Goal: Task Accomplishment & Management: Manage account settings

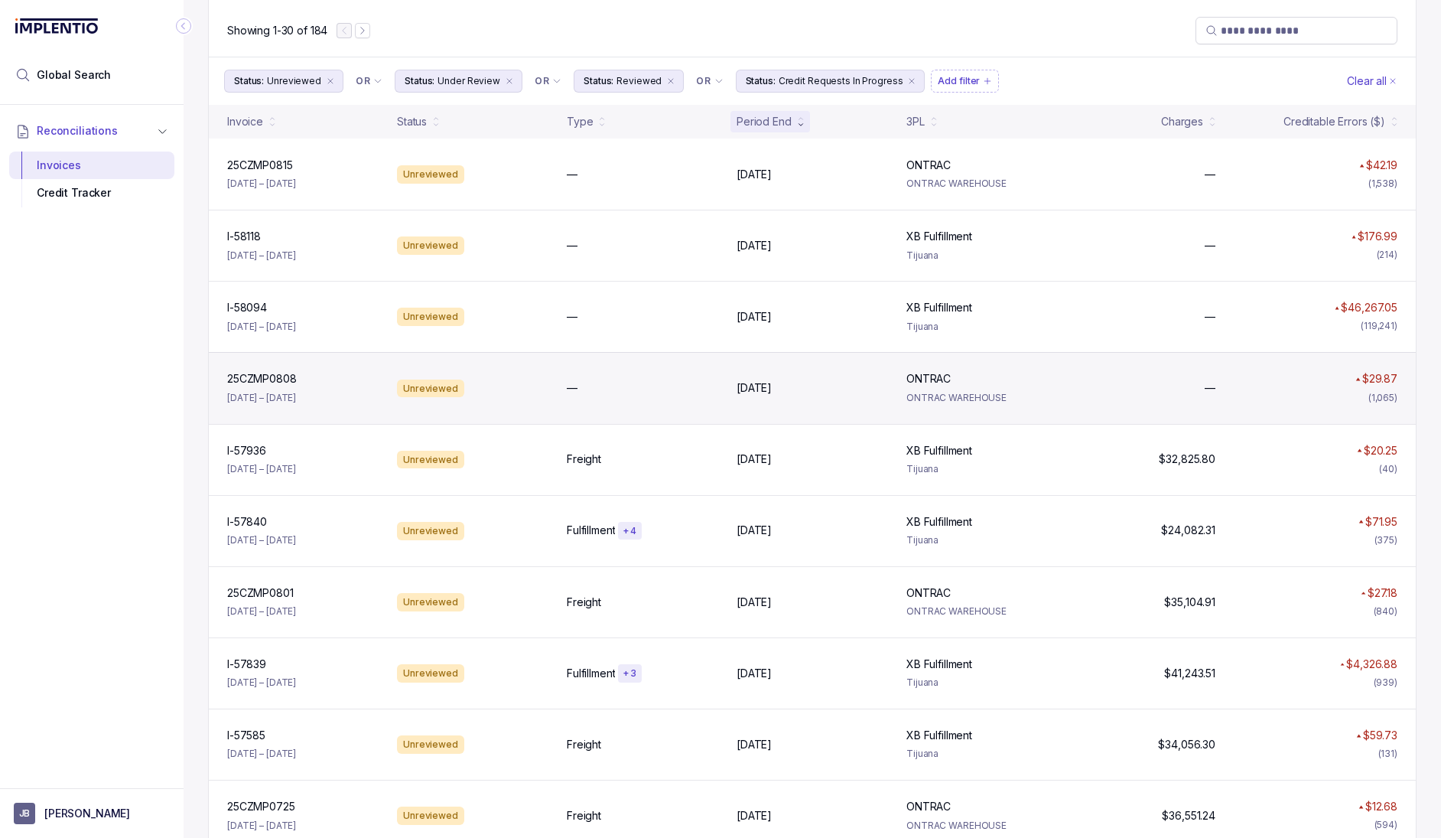
scroll to position [145, 0]
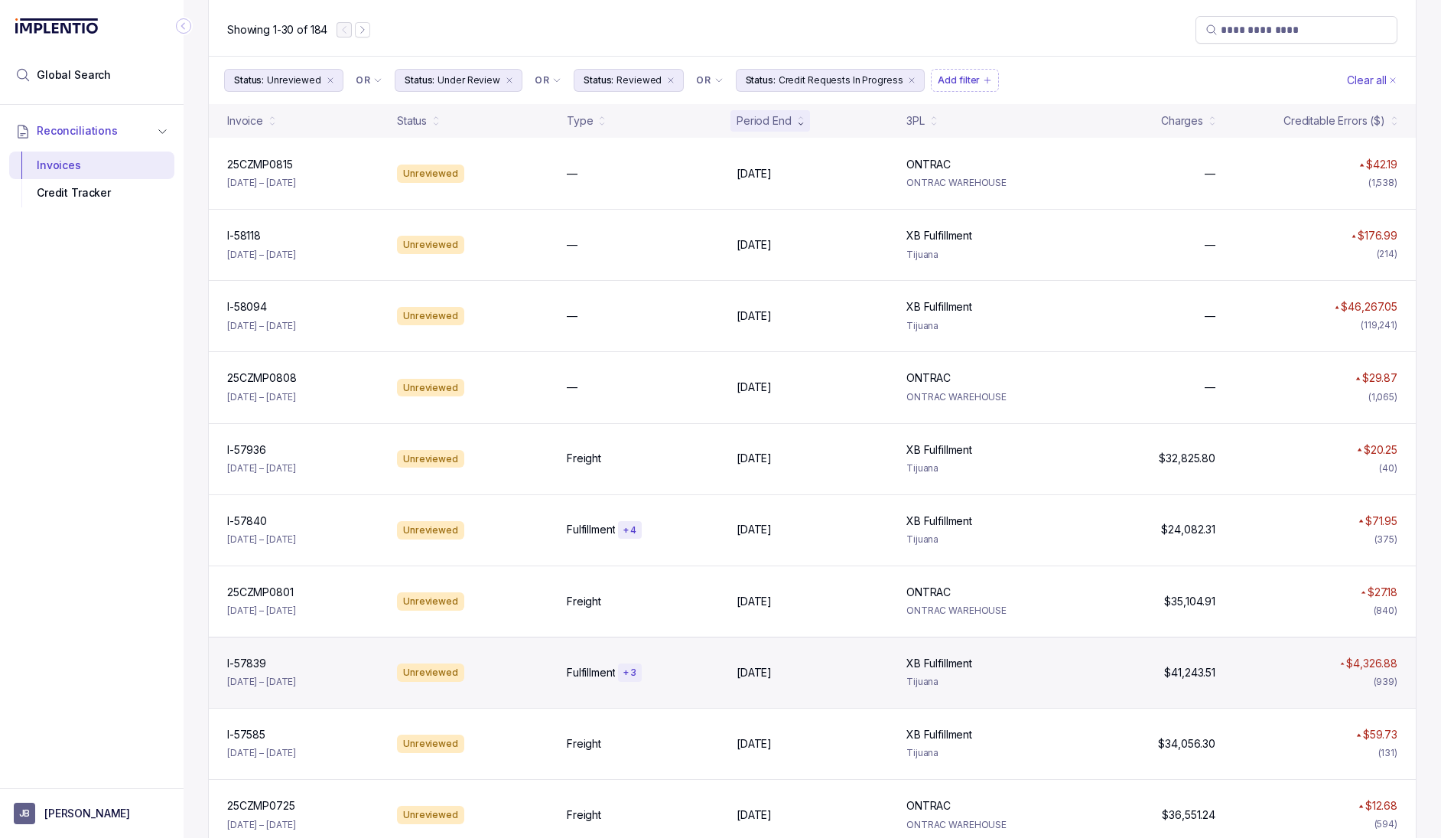
click at [669, 659] on div "I-57839 I-57839 [DATE] – [DATE] Unreviewed Fulfillment + [DATE], [DATE], 2025 X…" at bounding box center [812, 672] width 1207 height 71
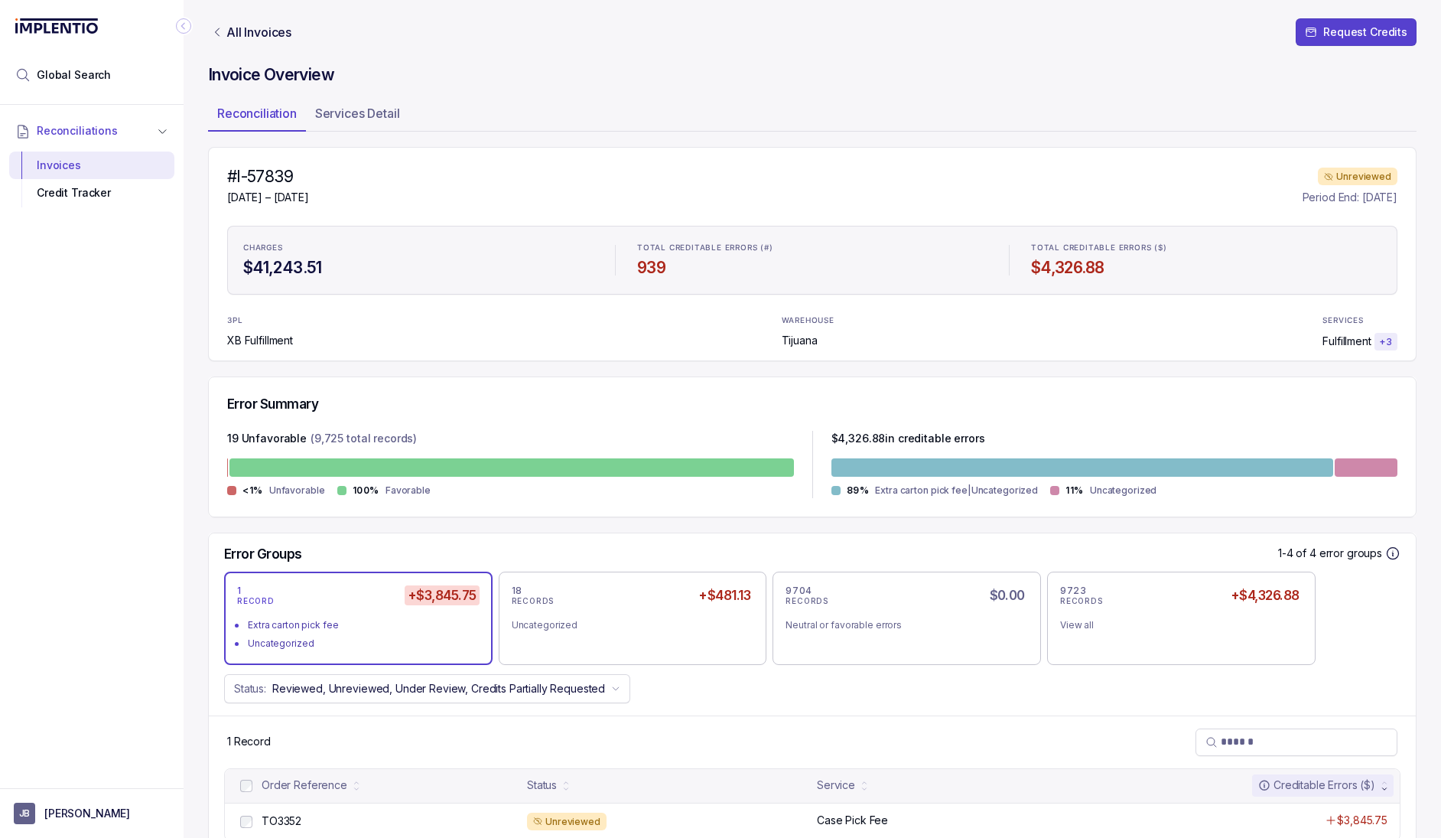
scroll to position [37, 0]
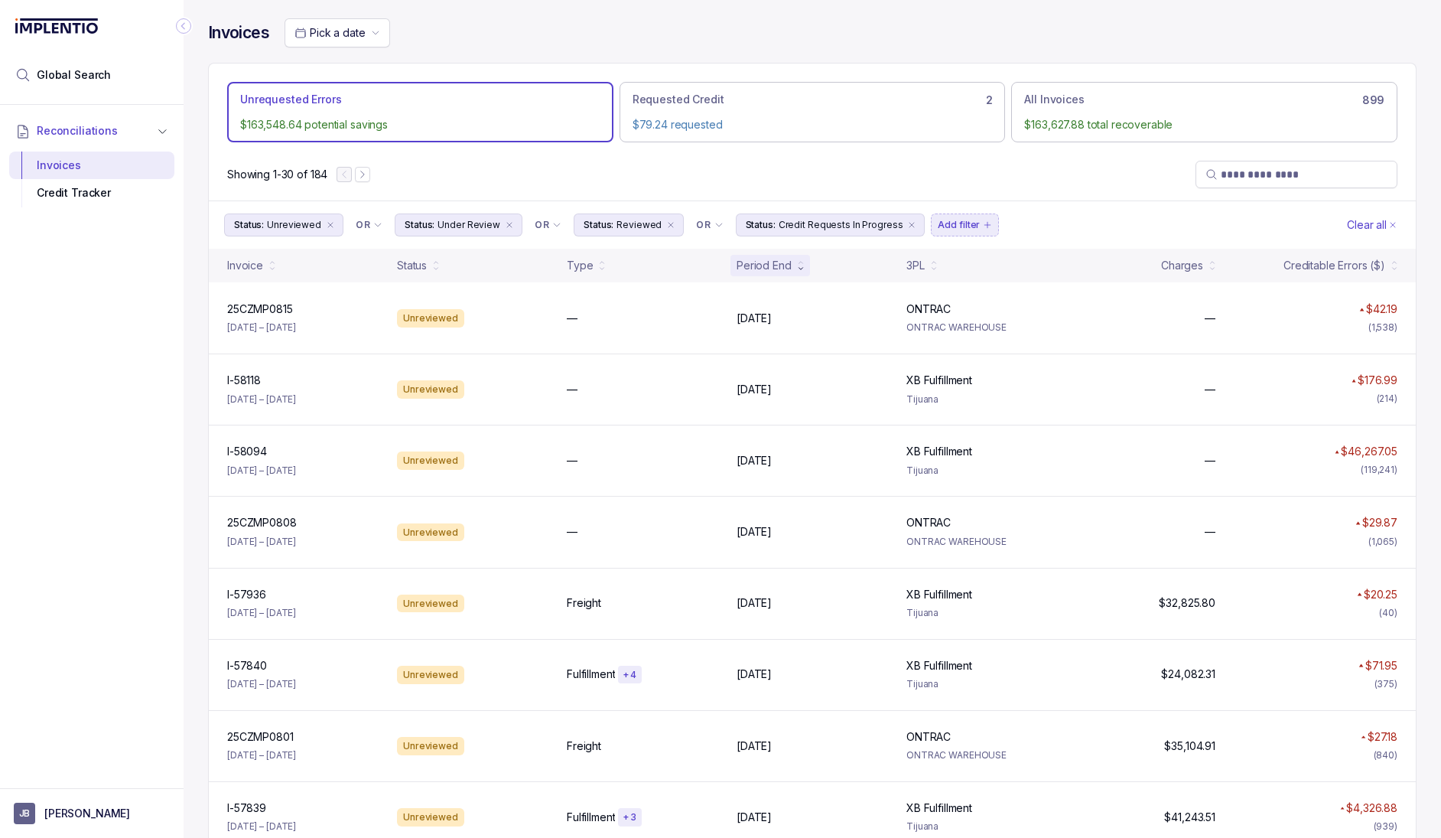
click at [957, 224] on p "Add filter" at bounding box center [959, 224] width 42 height 15
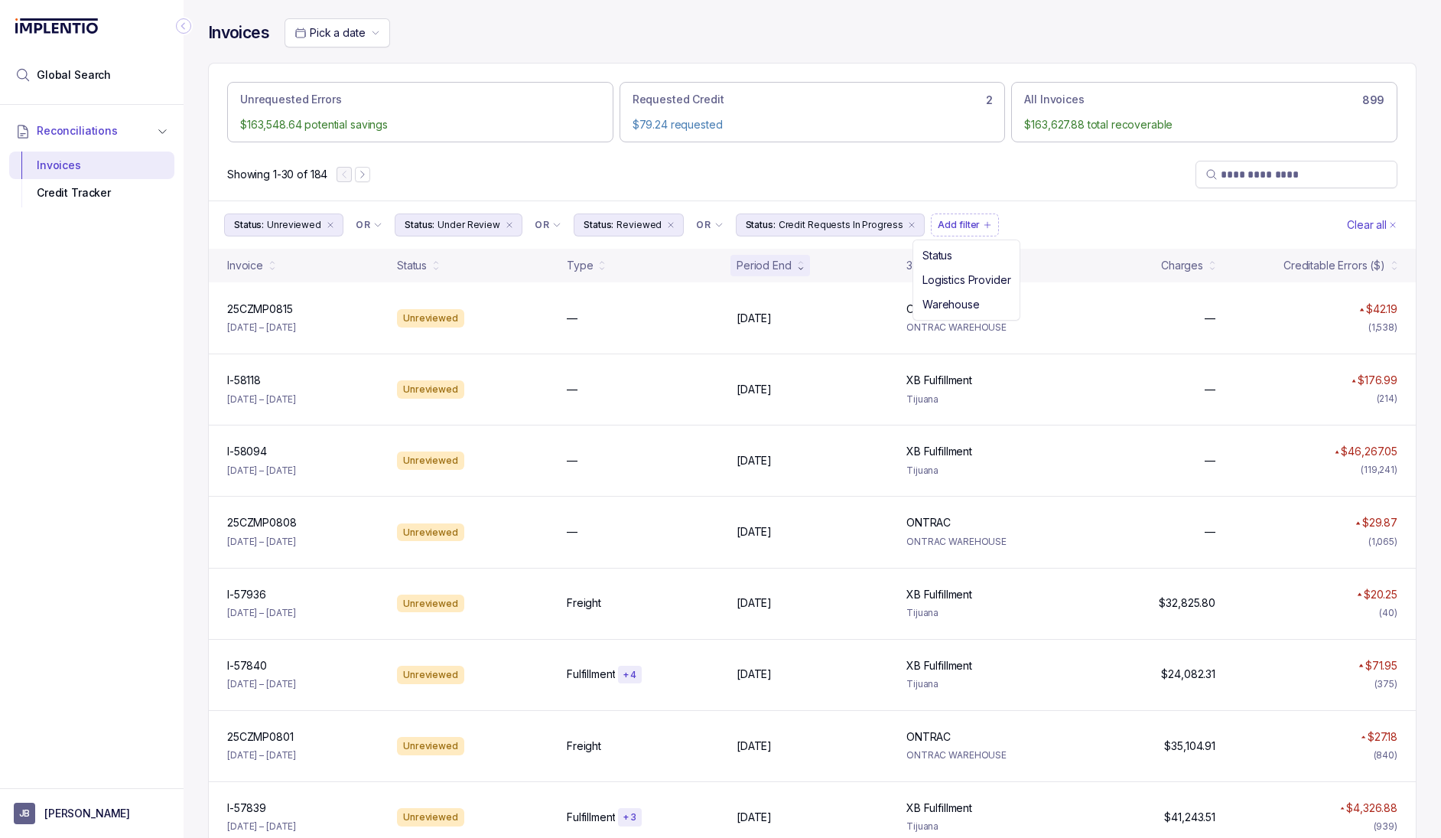
click at [1068, 192] on div "Showing 1-30 of 184" at bounding box center [812, 174] width 1207 height 52
click at [776, 260] on div "Period End" at bounding box center [764, 265] width 55 height 15
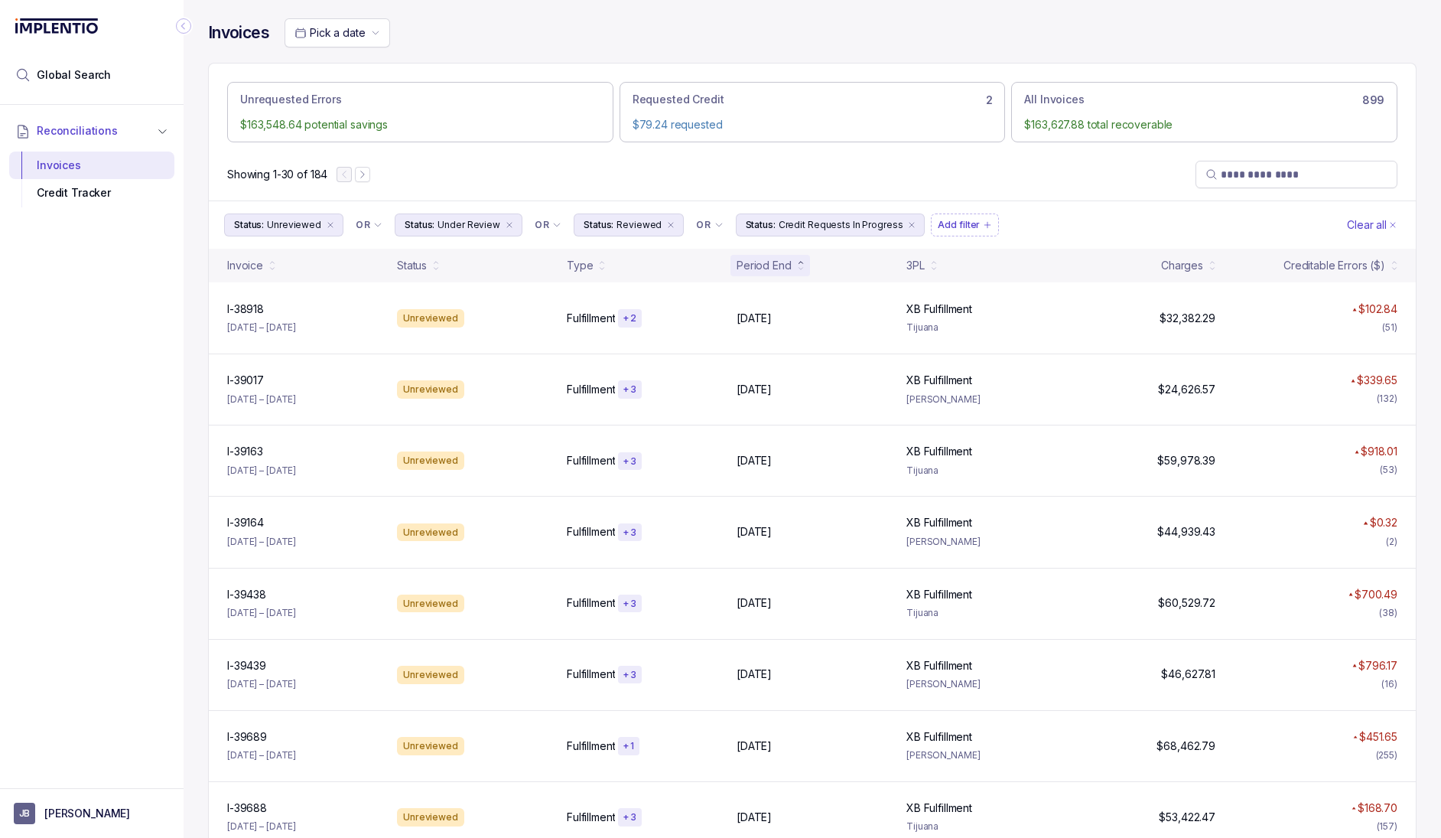
click at [778, 261] on div "Period End" at bounding box center [764, 265] width 55 height 15
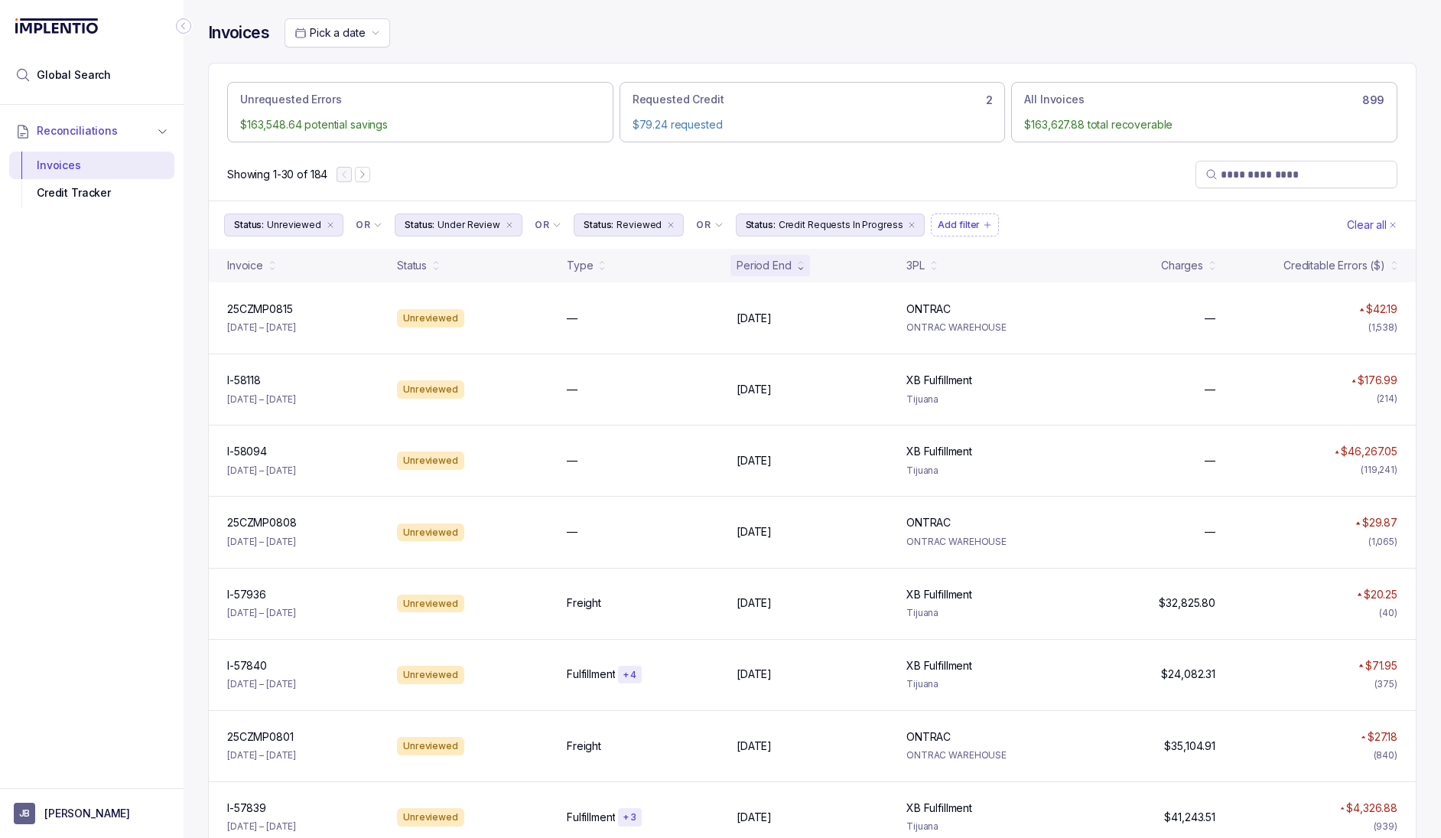
click at [778, 261] on div "Period End" at bounding box center [764, 265] width 55 height 15
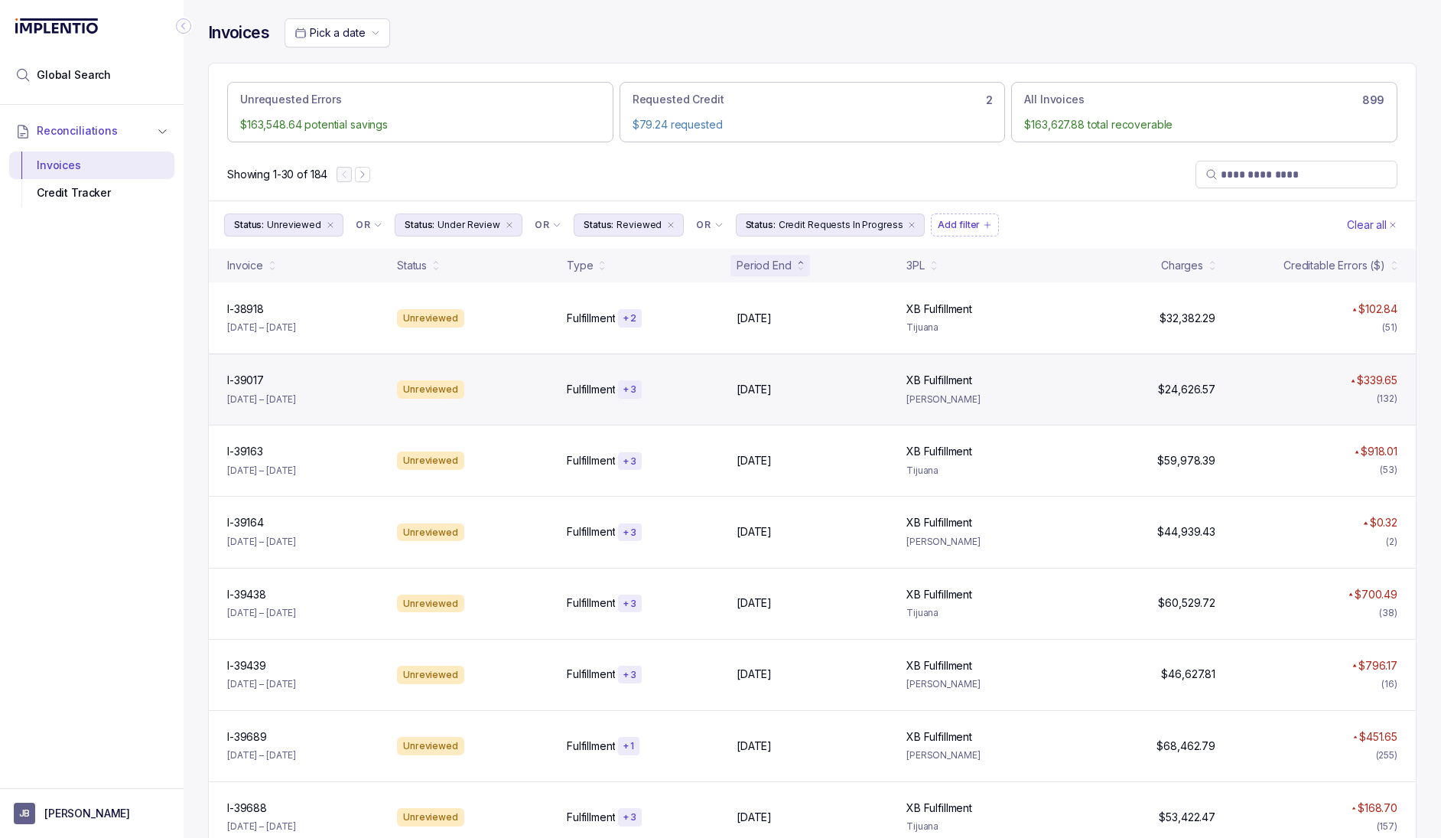
click at [877, 373] on div "I-39017 I-39017 [DATE] – [DATE] Unreviewed Fulfillment + [DATE] 5, [DATE], 2024…" at bounding box center [812, 388] width 1207 height 71
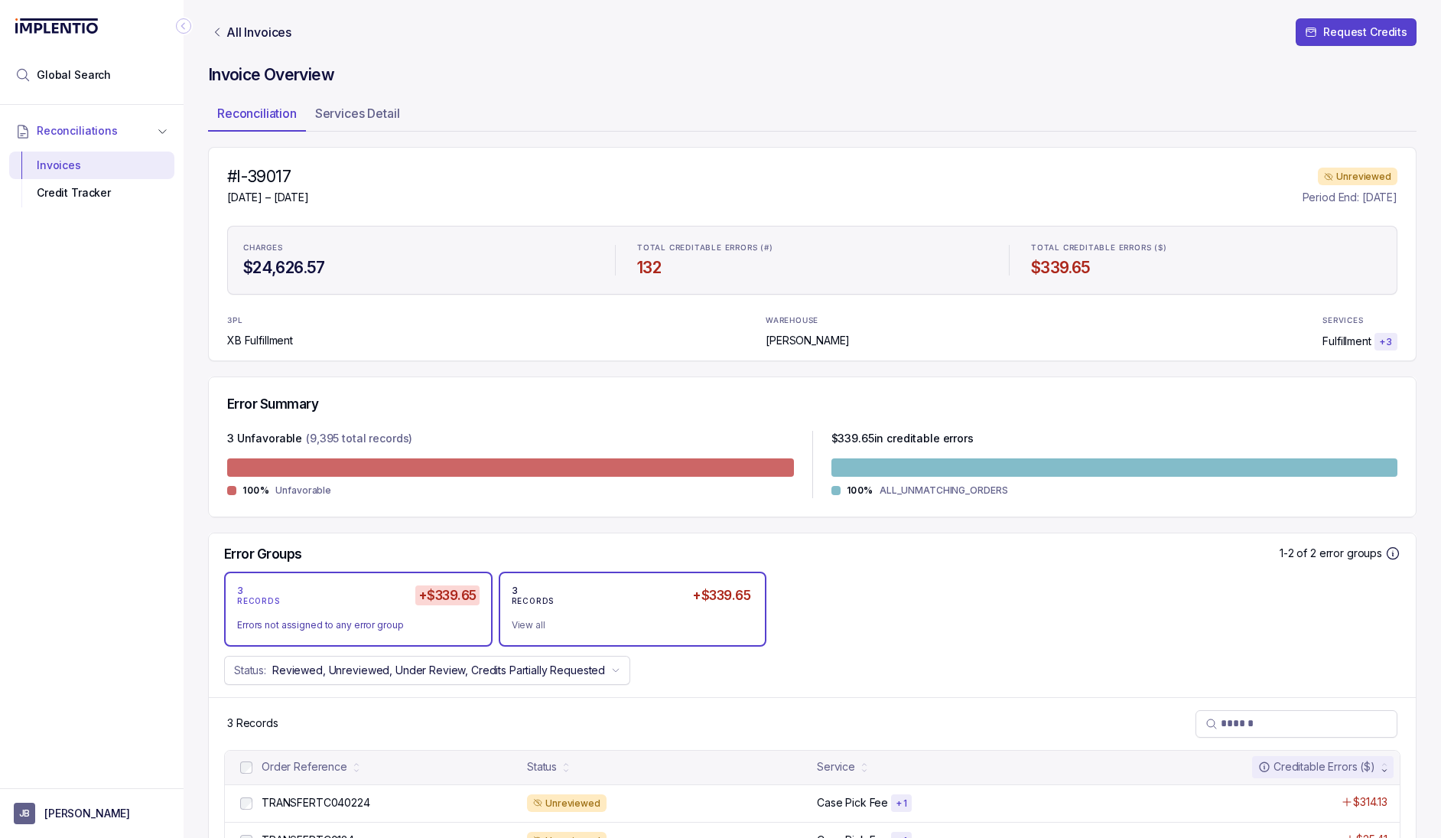
scroll to position [94, 0]
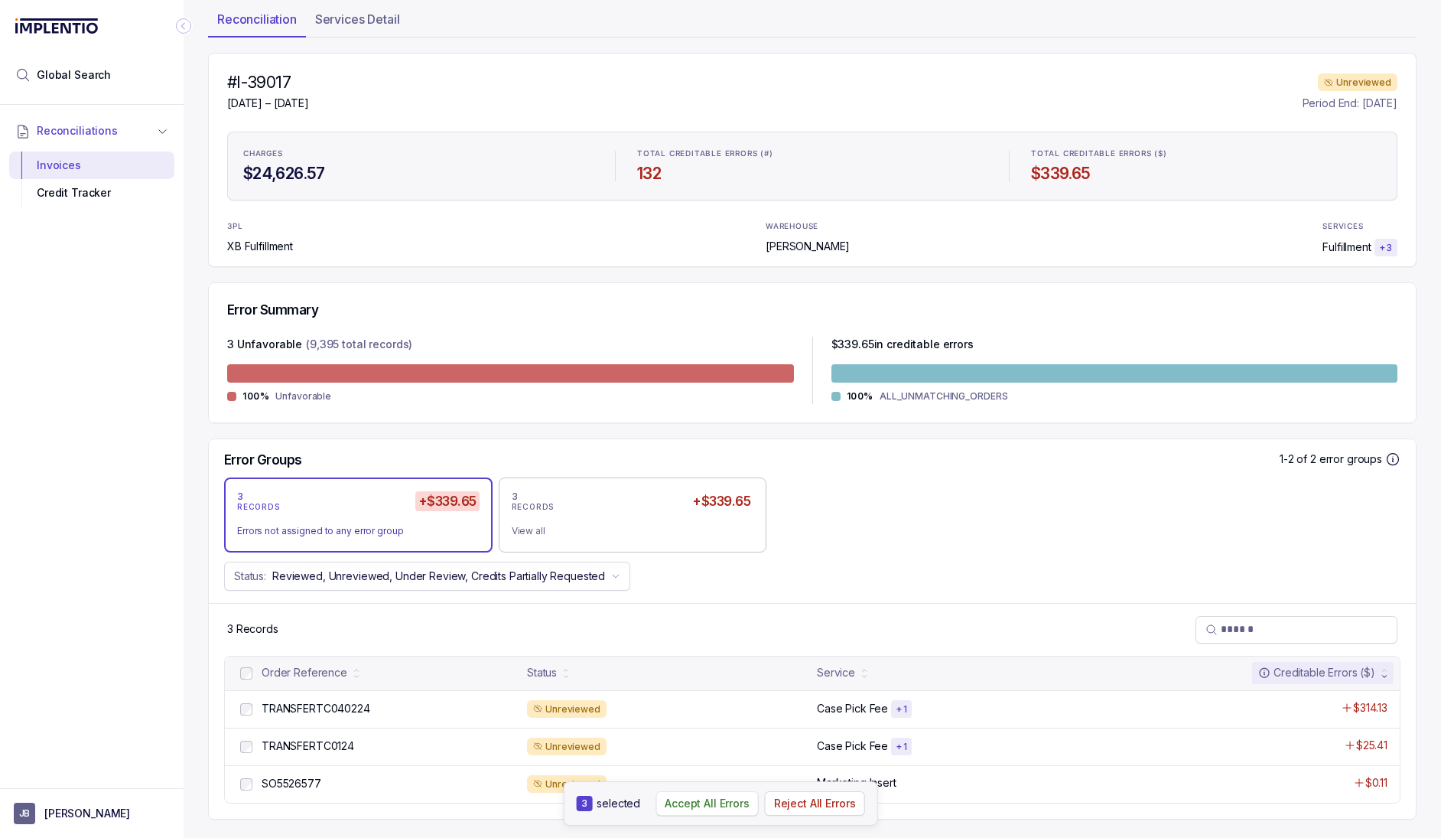
click at [736, 810] on p "Accept All Errors" at bounding box center [707, 803] width 85 height 15
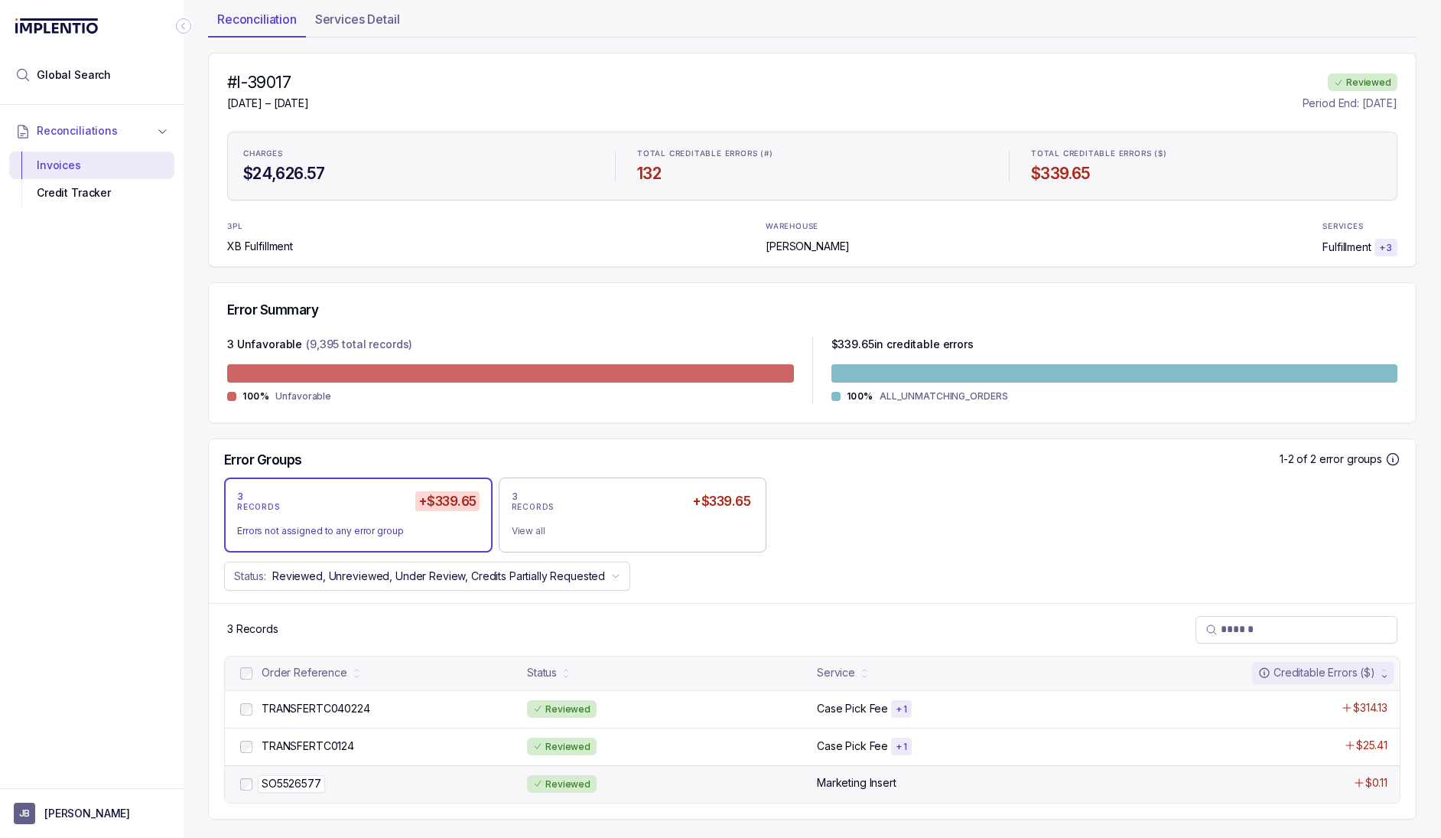
click at [431, 780] on div "SO5526577 SO5526577" at bounding box center [390, 783] width 256 height 15
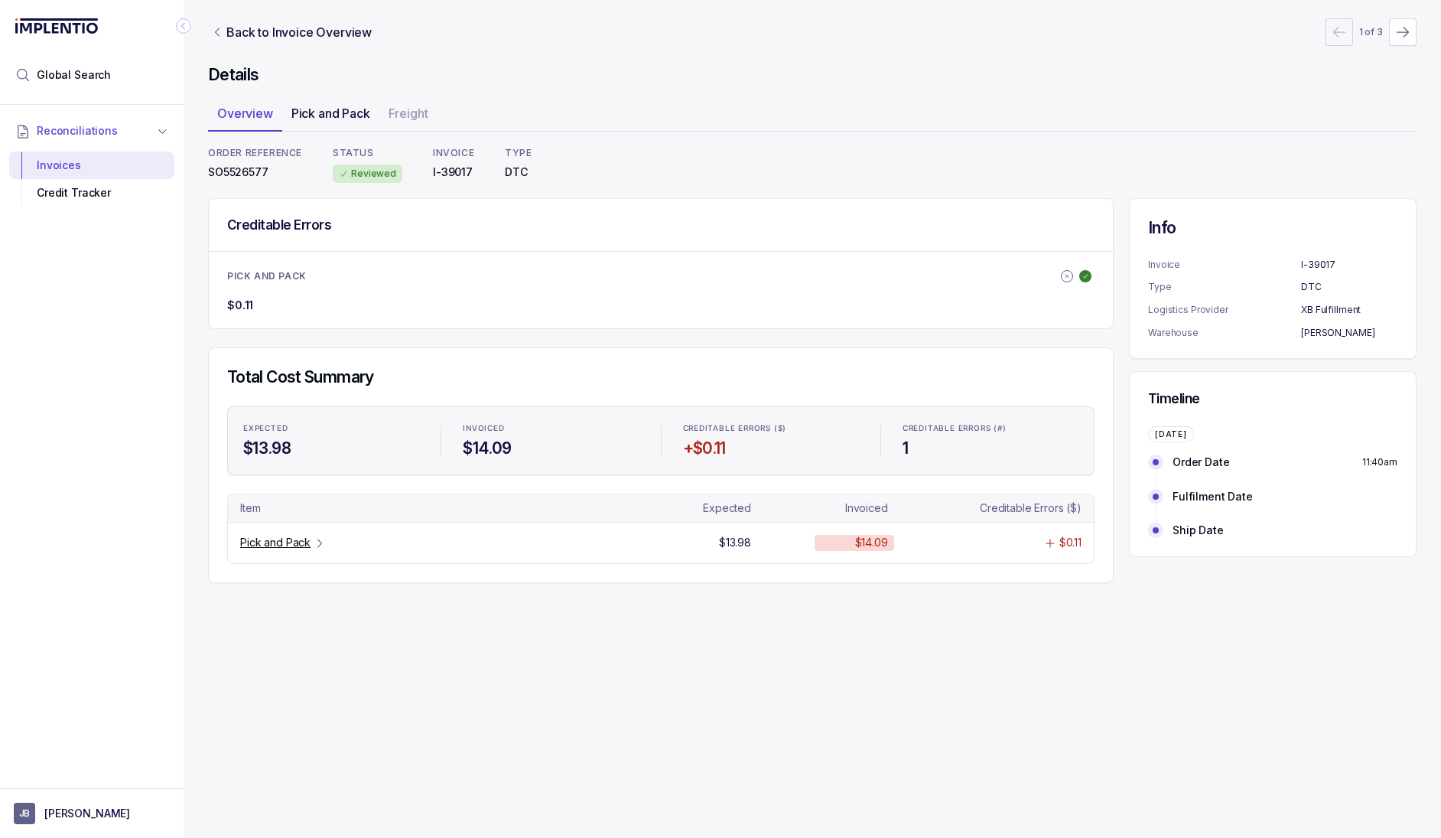
click at [329, 118] on p "Pick and Pack" at bounding box center [330, 113] width 79 height 18
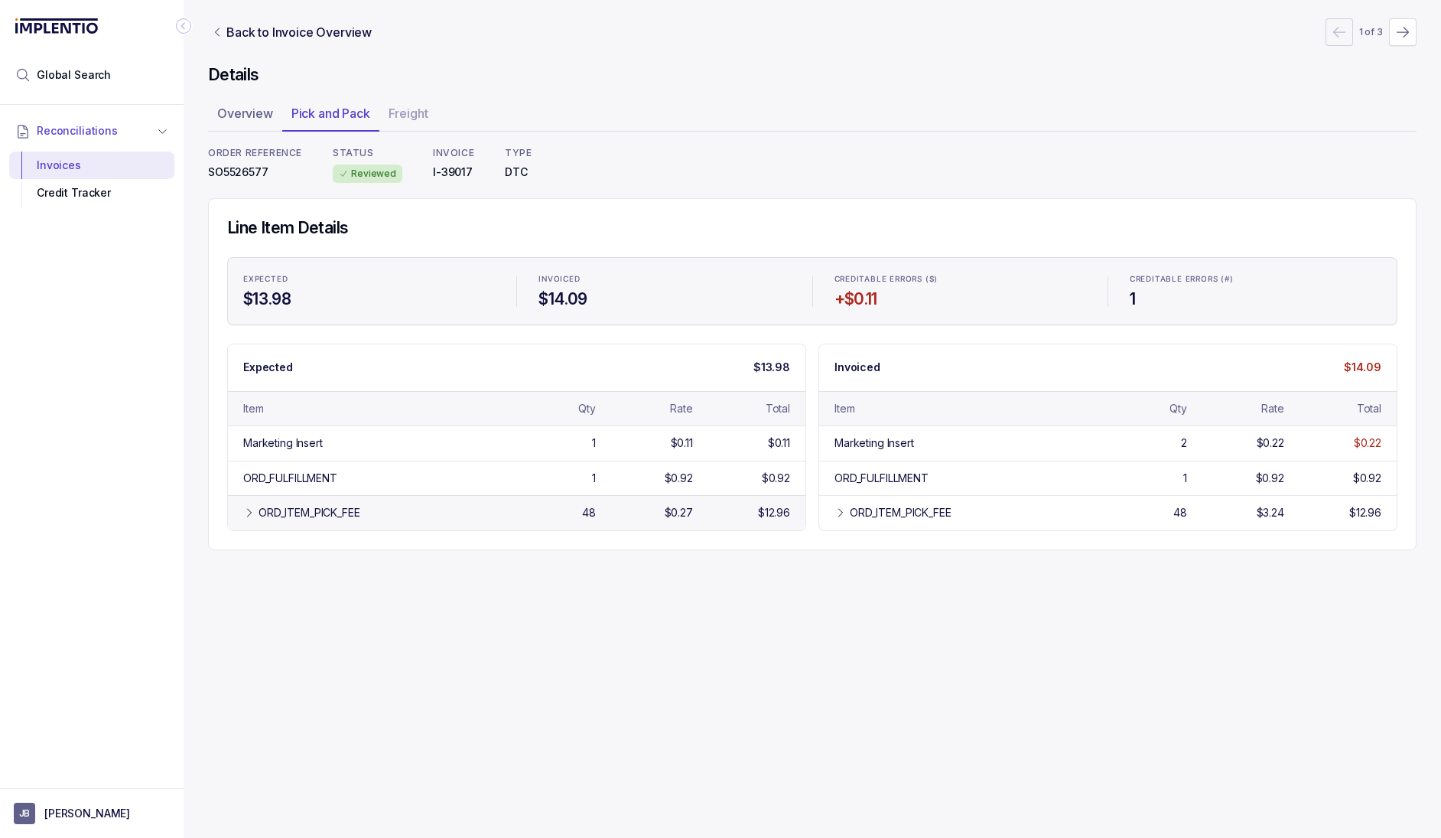
click at [371, 506] on div "ORD_ITEM_PICK_FEE" at bounding box center [379, 512] width 240 height 15
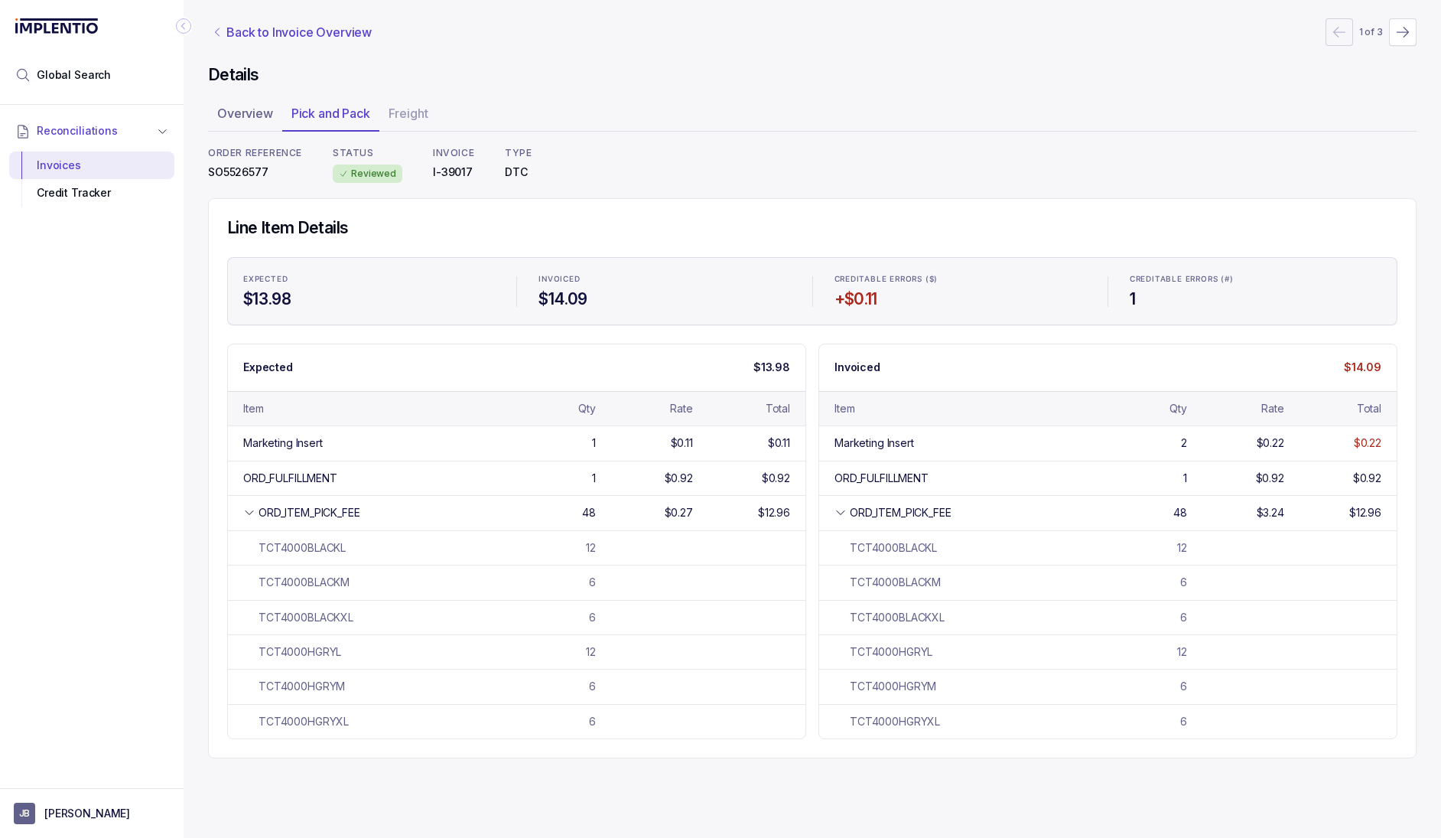
click at [269, 33] on p "Back to Invoice Overview" at bounding box center [298, 32] width 145 height 18
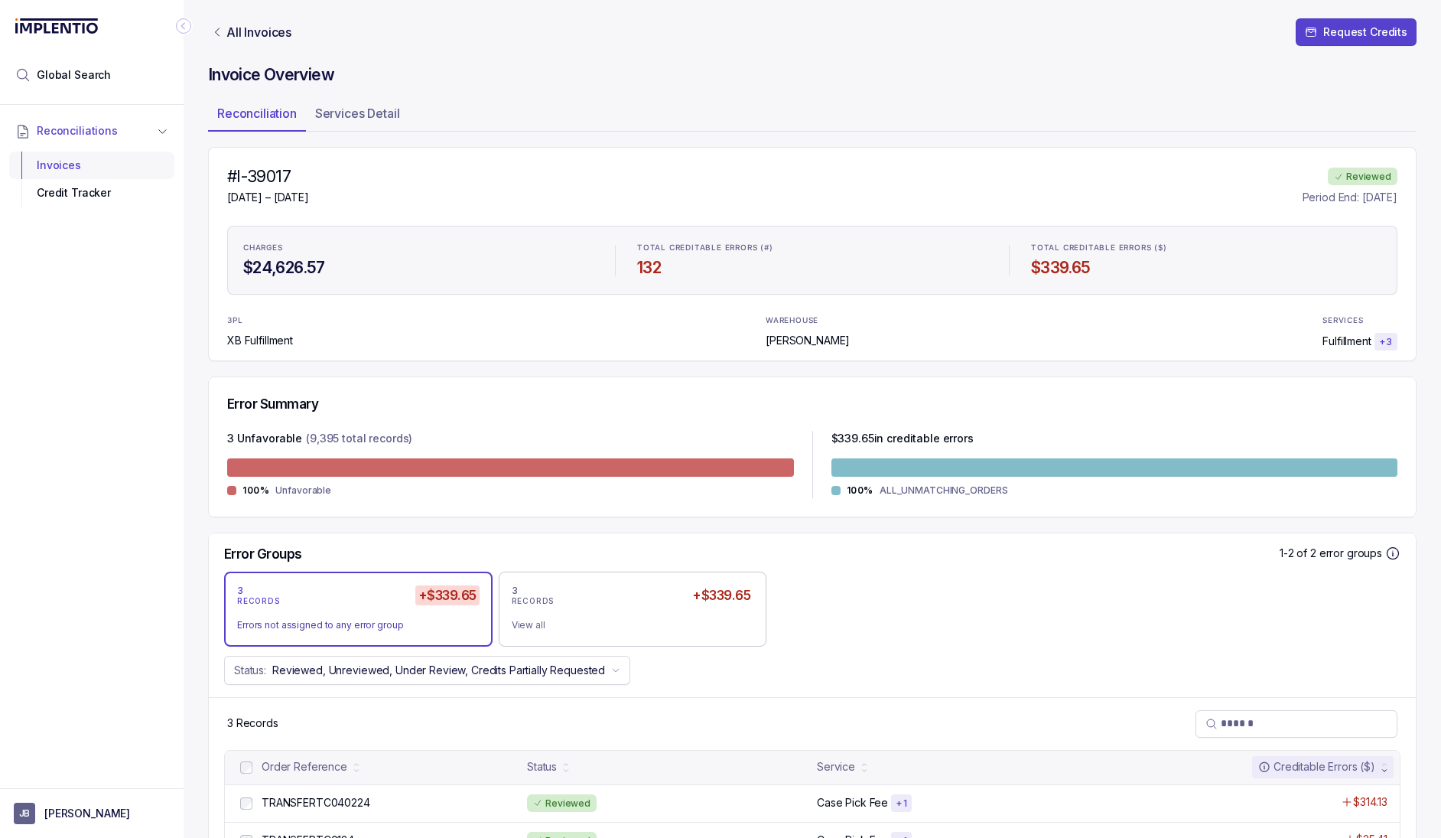
click at [63, 168] on div "Invoices" at bounding box center [91, 165] width 141 height 28
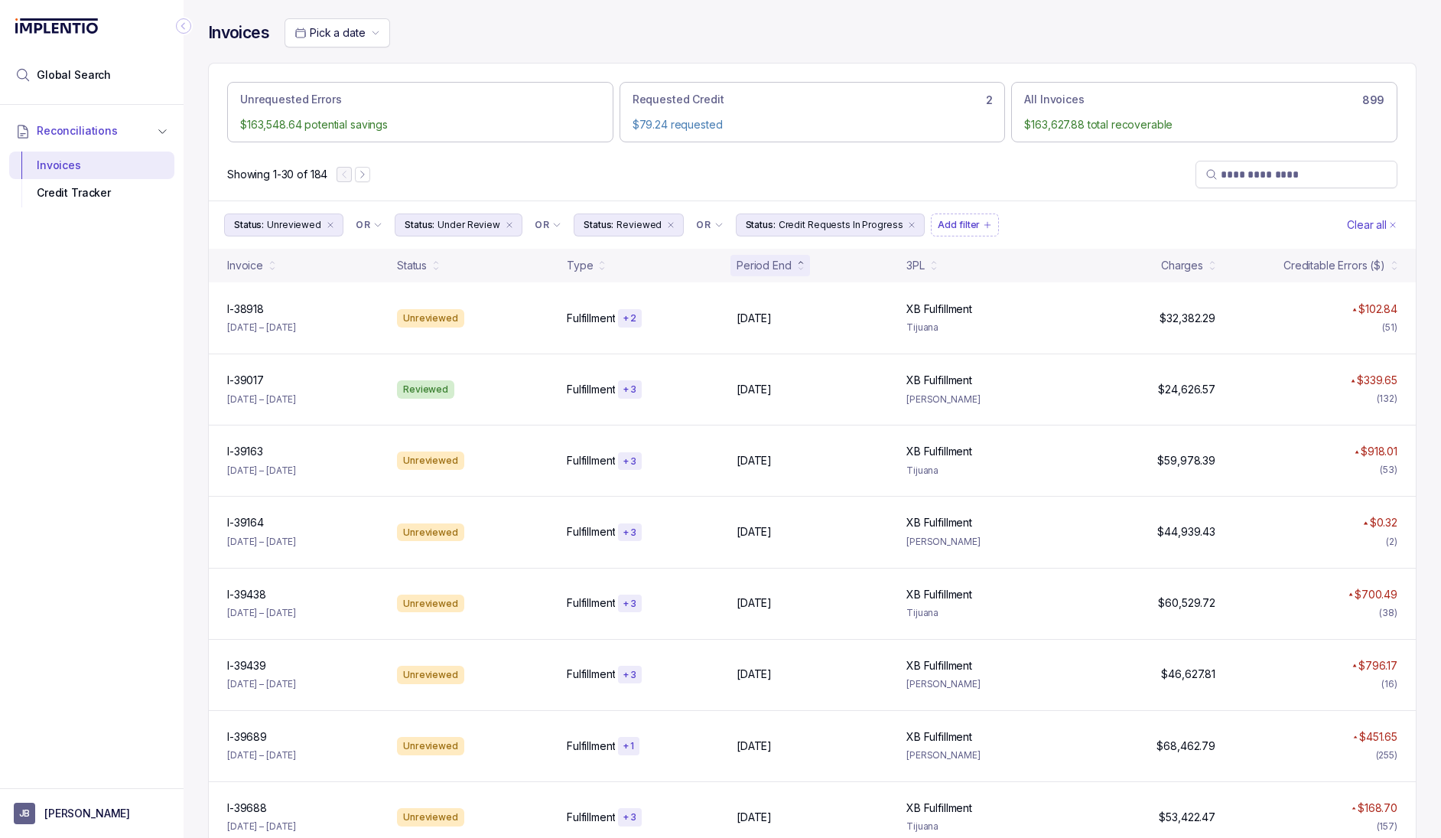
click at [767, 275] on div "Period End" at bounding box center [771, 265] width 80 height 21
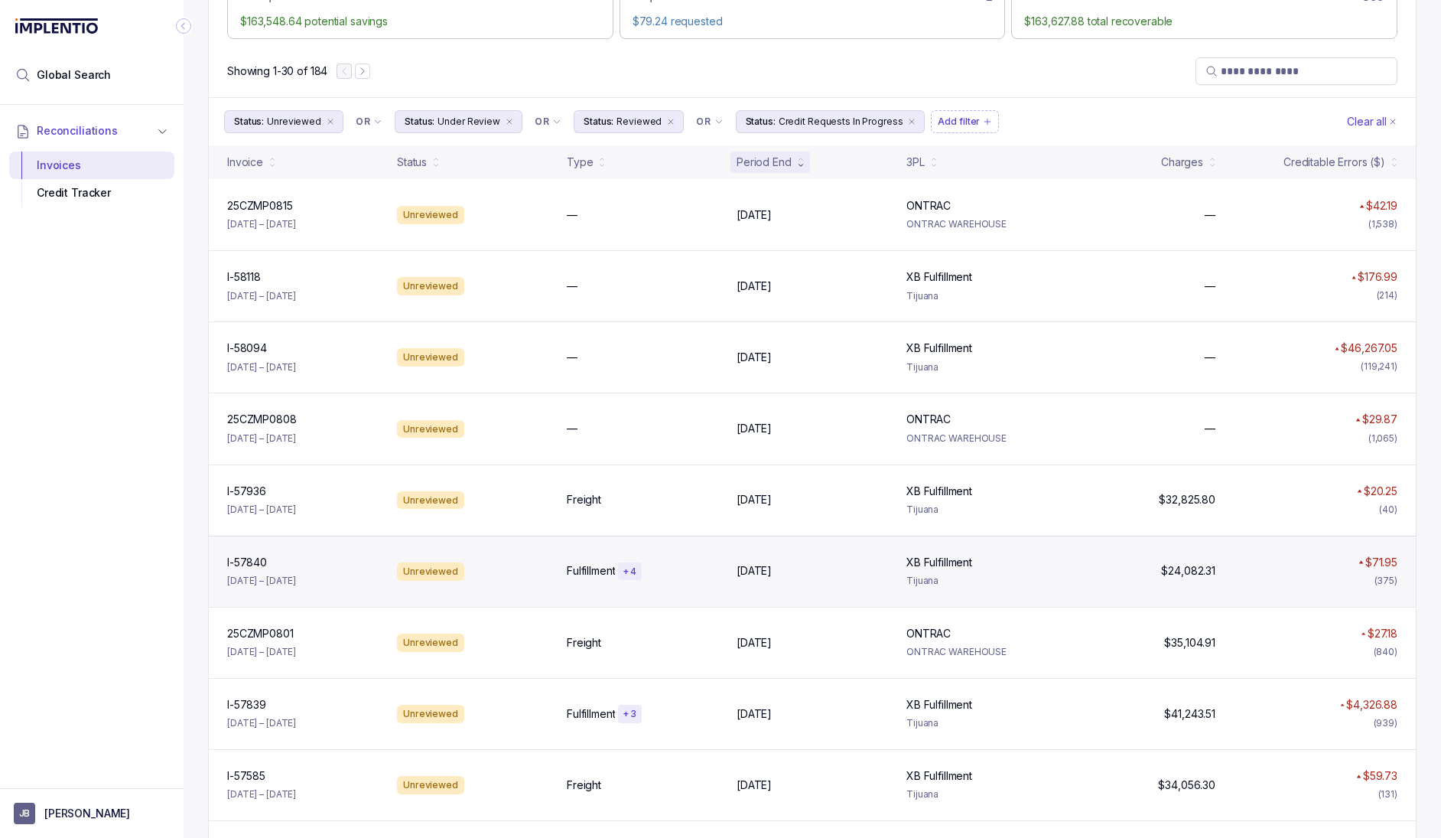
scroll to position [112, 0]
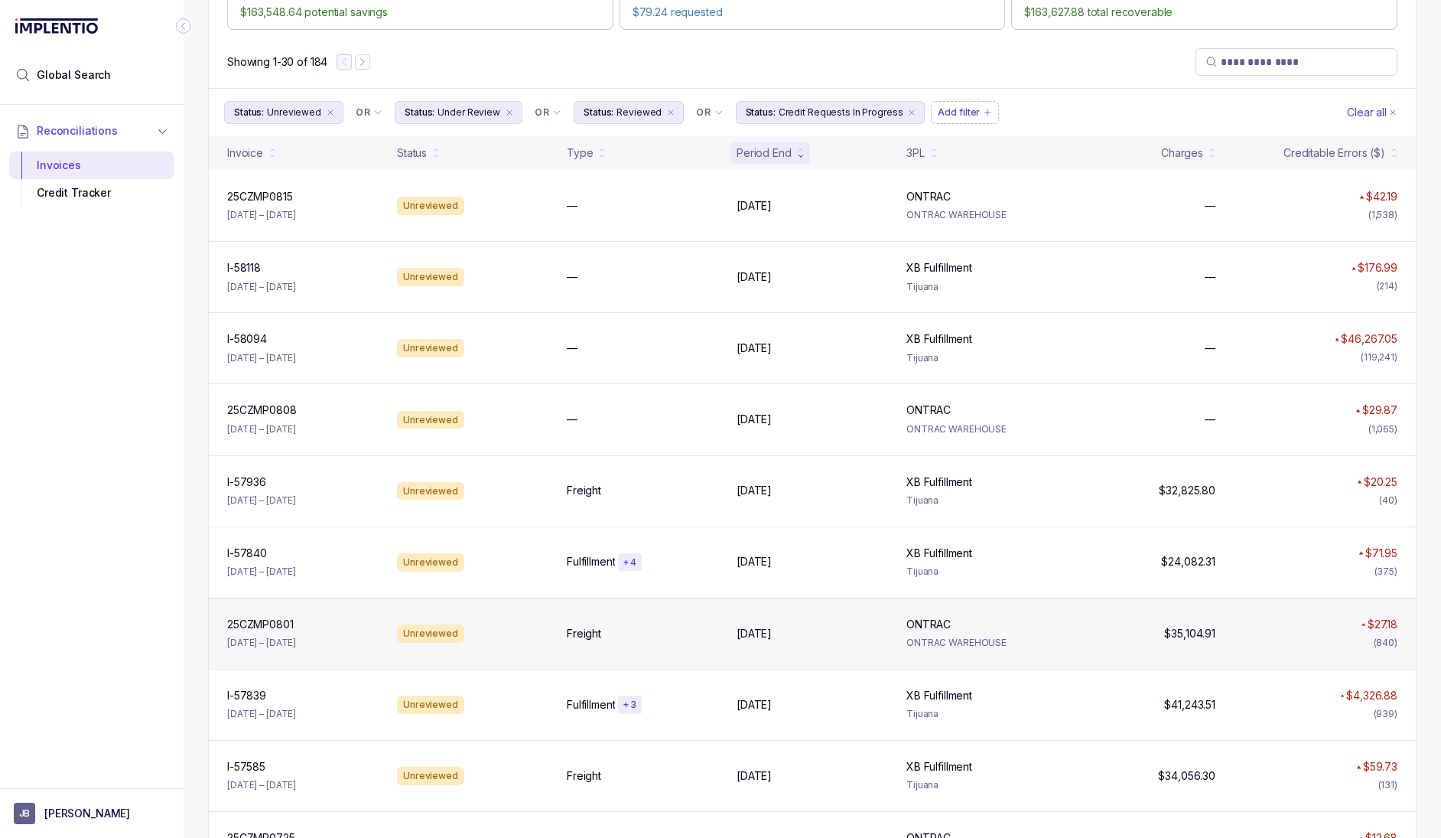
click at [558, 651] on div "25CZMP0801 25CZMP0801 [DATE] – [DATE] Unreviewed Freight [DATE] [DATE] ONTRAC O…" at bounding box center [812, 632] width 1207 height 71
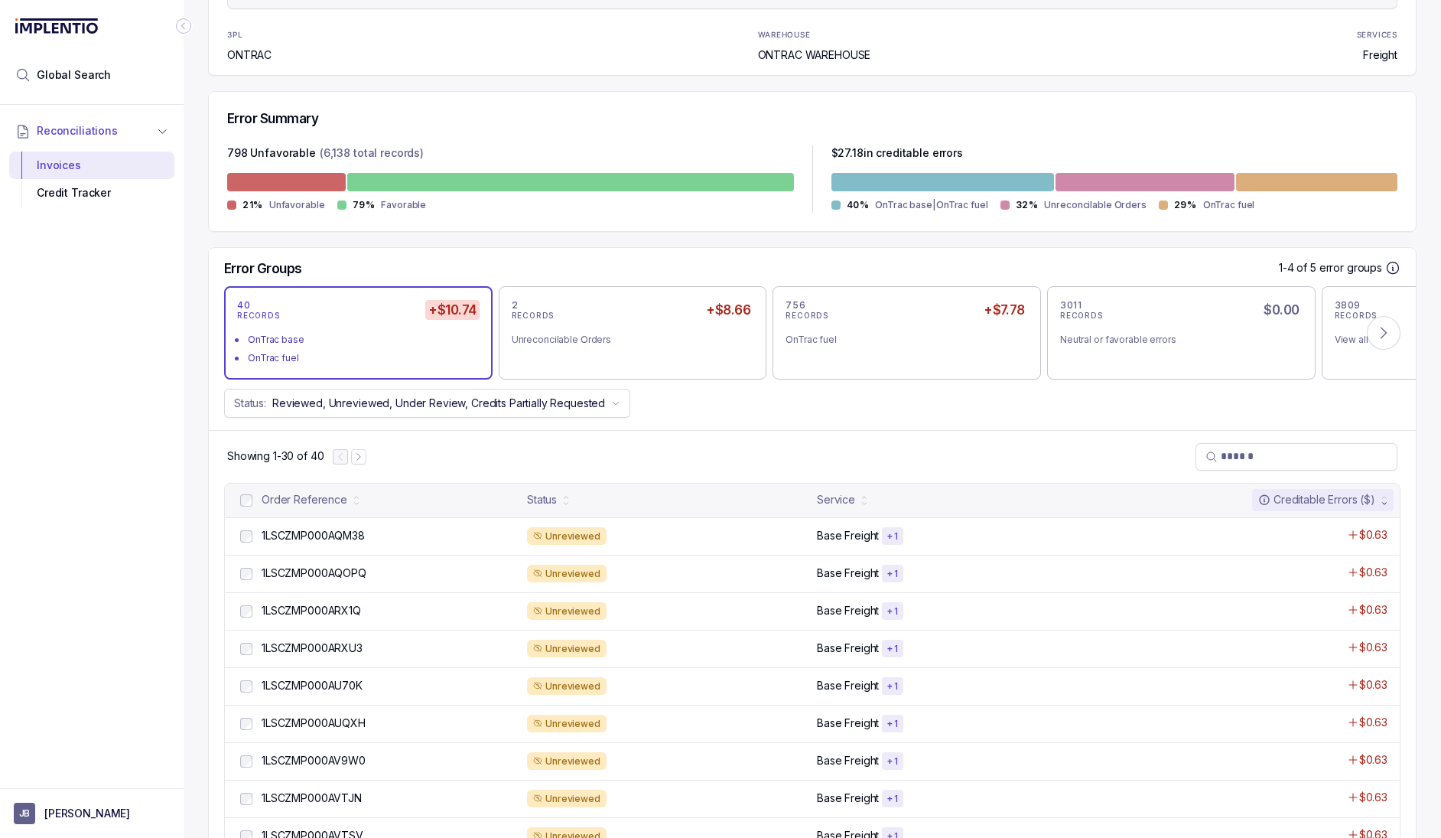
scroll to position [290, 0]
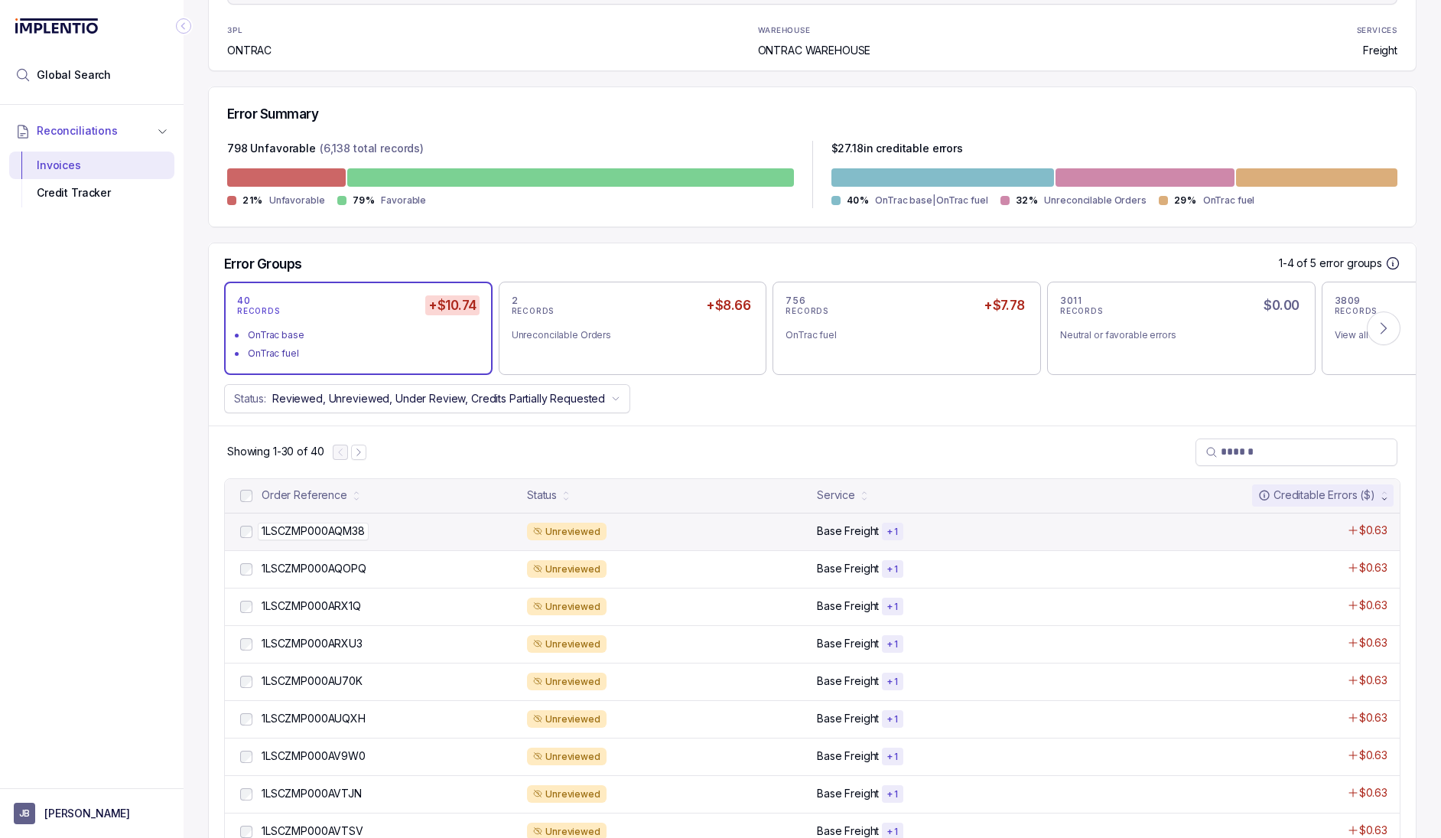
click at [328, 531] on p "1LSCZMP000AQM38" at bounding box center [313, 531] width 111 height 17
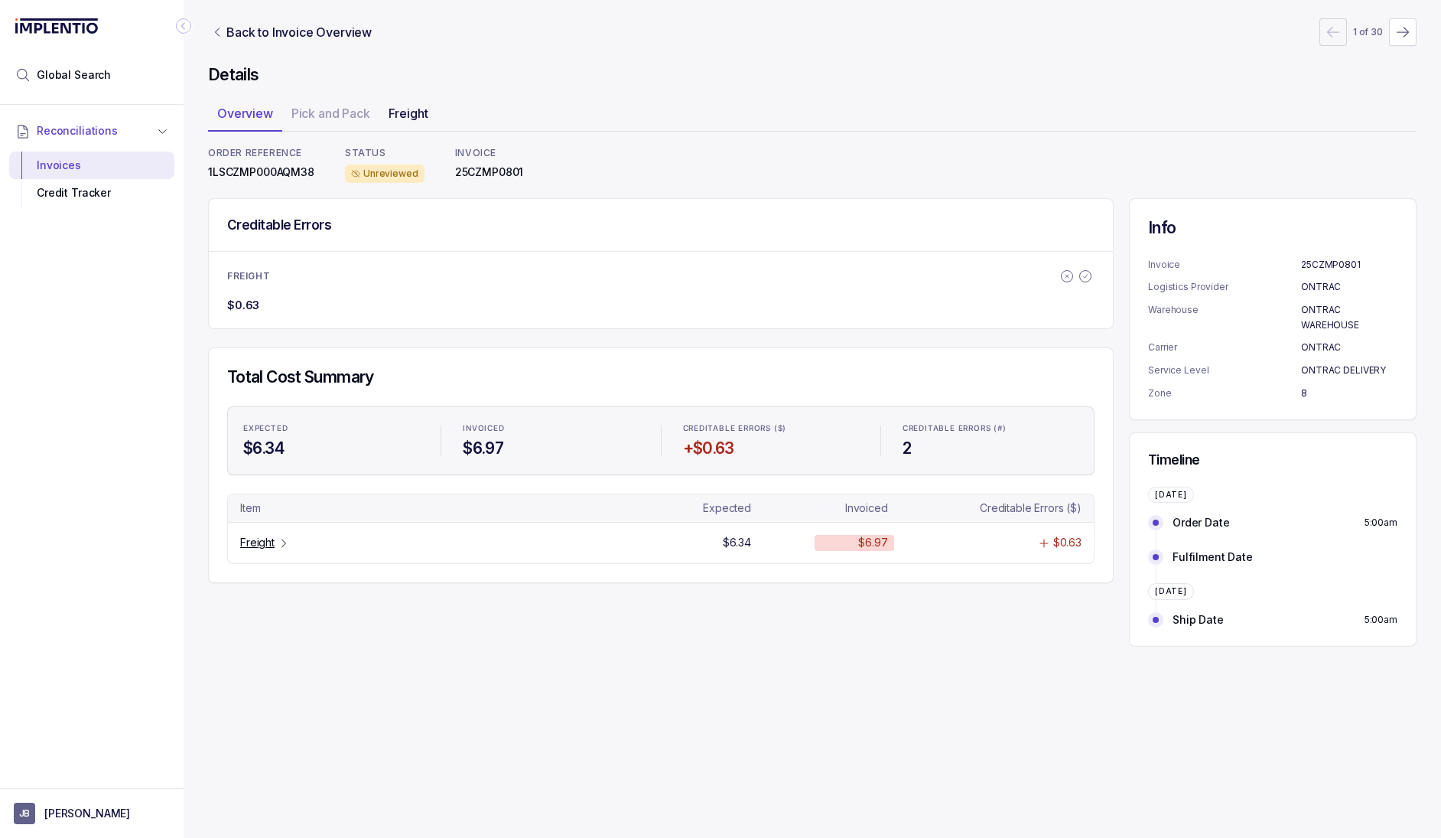
click at [415, 112] on p "Freight" at bounding box center [409, 113] width 40 height 18
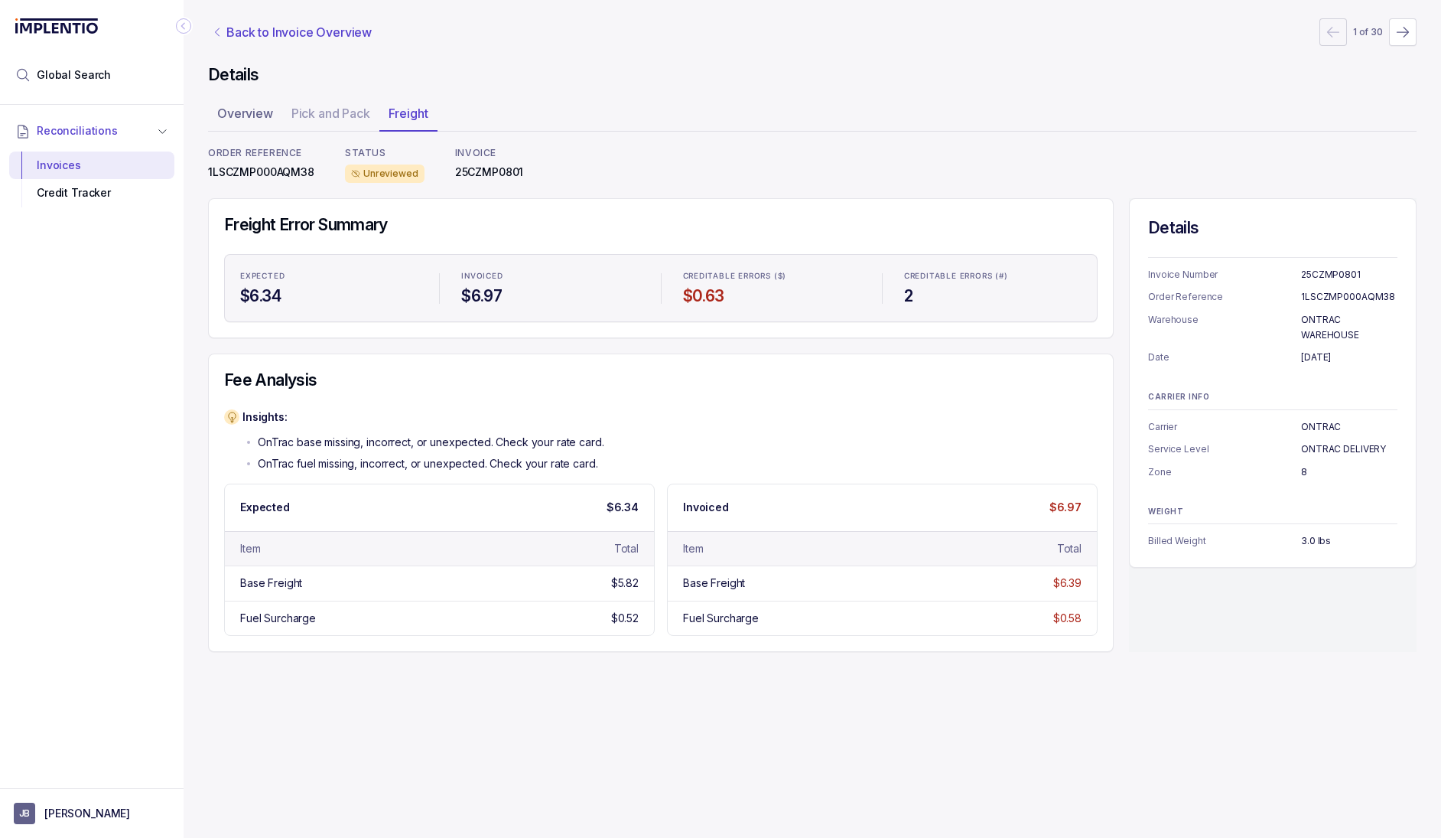
click at [235, 32] on p "Back to Invoice Overview" at bounding box center [298, 32] width 145 height 18
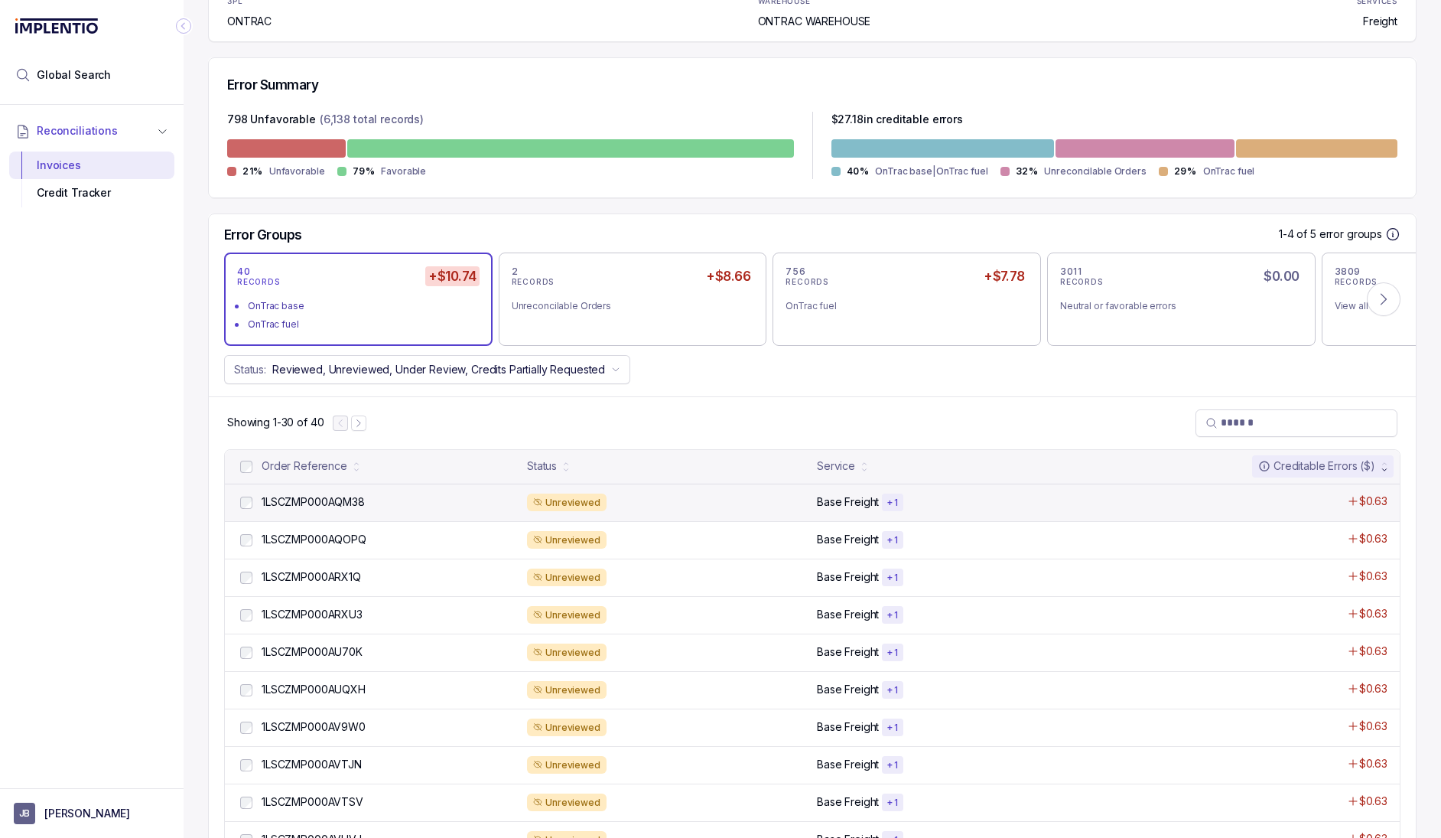
scroll to position [264, 0]
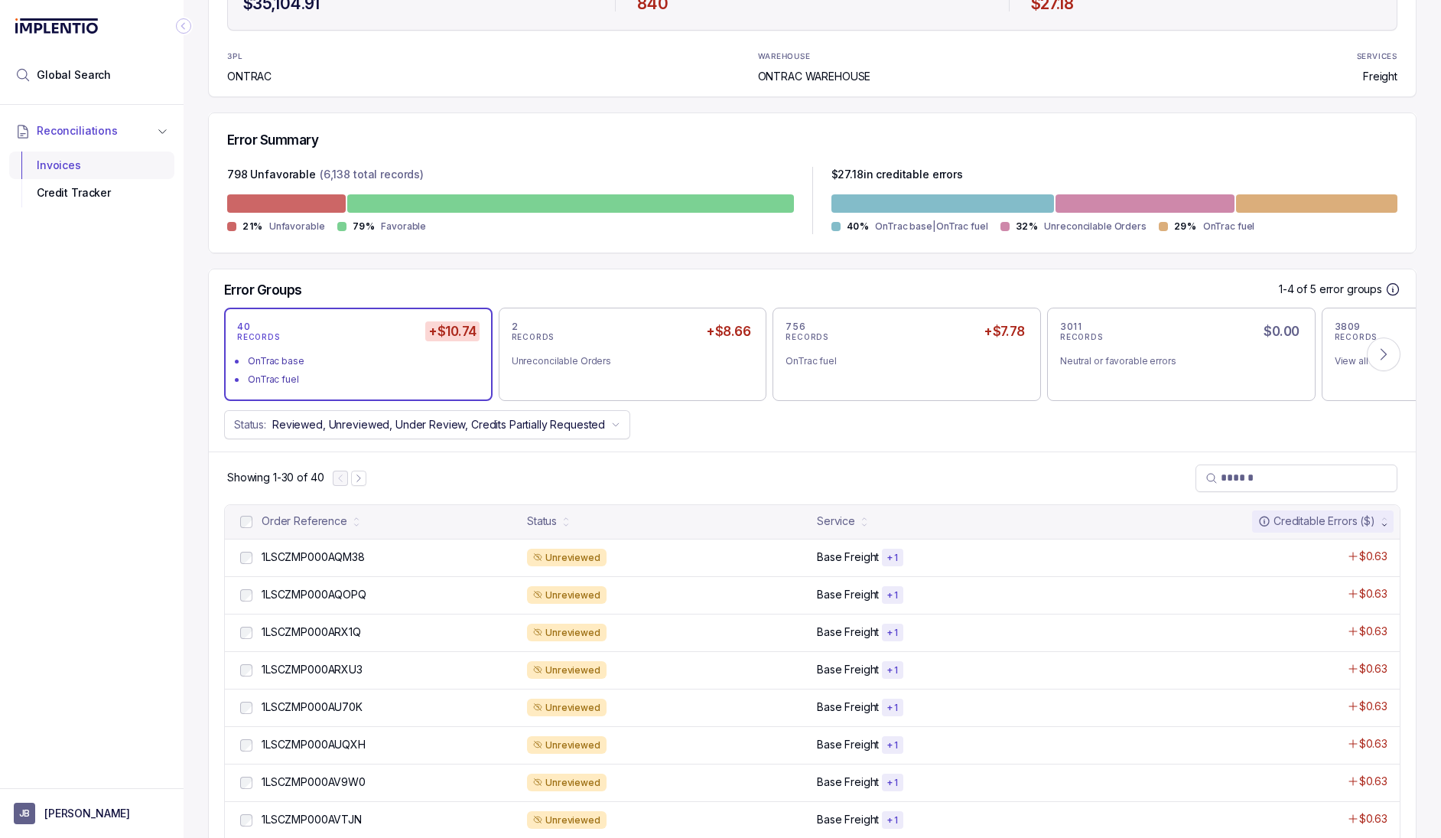
click at [41, 164] on div "Invoices" at bounding box center [91, 165] width 141 height 28
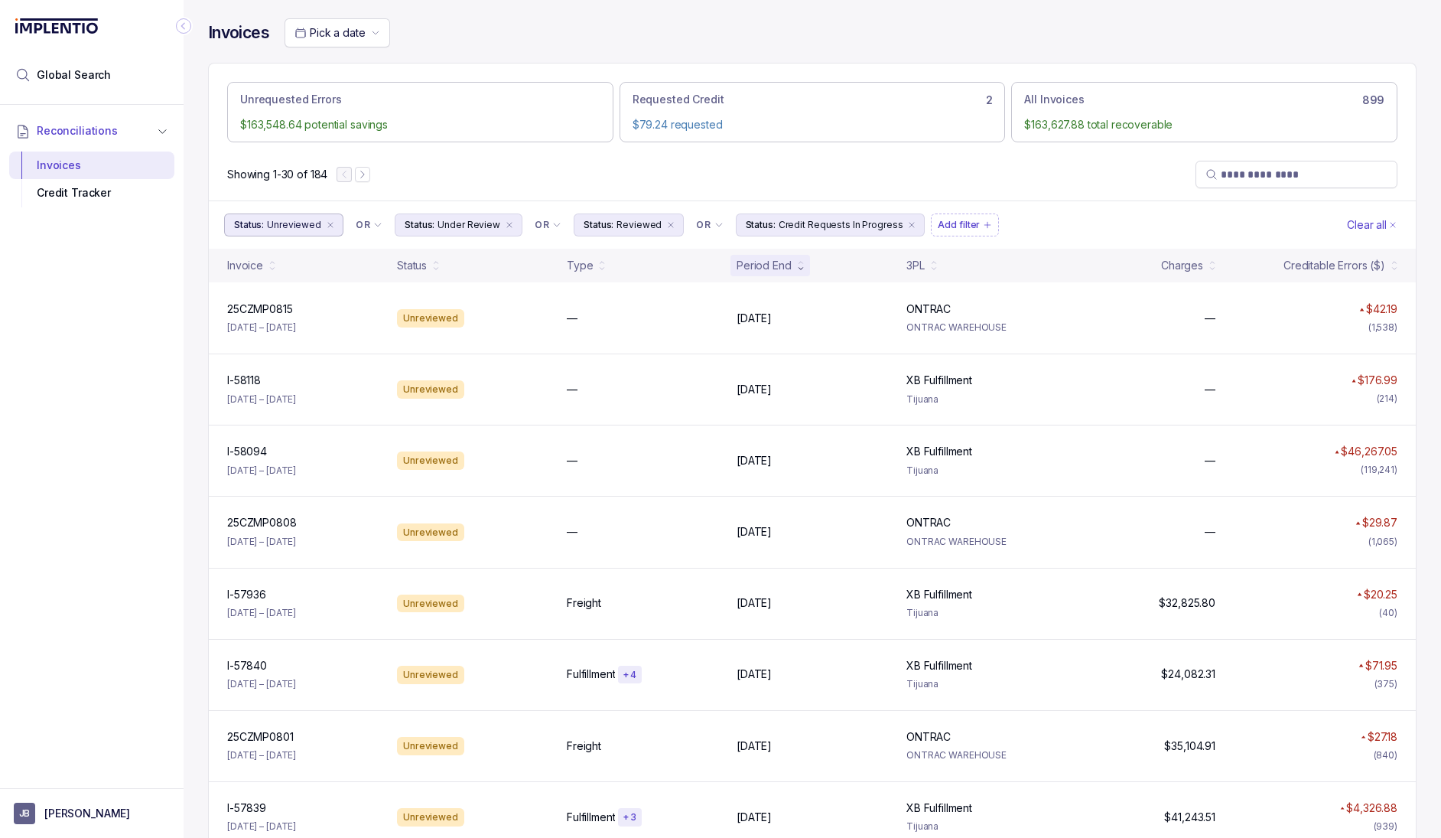
click at [319, 226] on li "Status: Unreviewed" at bounding box center [283, 224] width 119 height 23
click at [279, 259] on label "Unreviewed" at bounding box center [300, 255] width 109 height 15
click at [279, 271] on label "Review Done" at bounding box center [300, 273] width 109 height 15
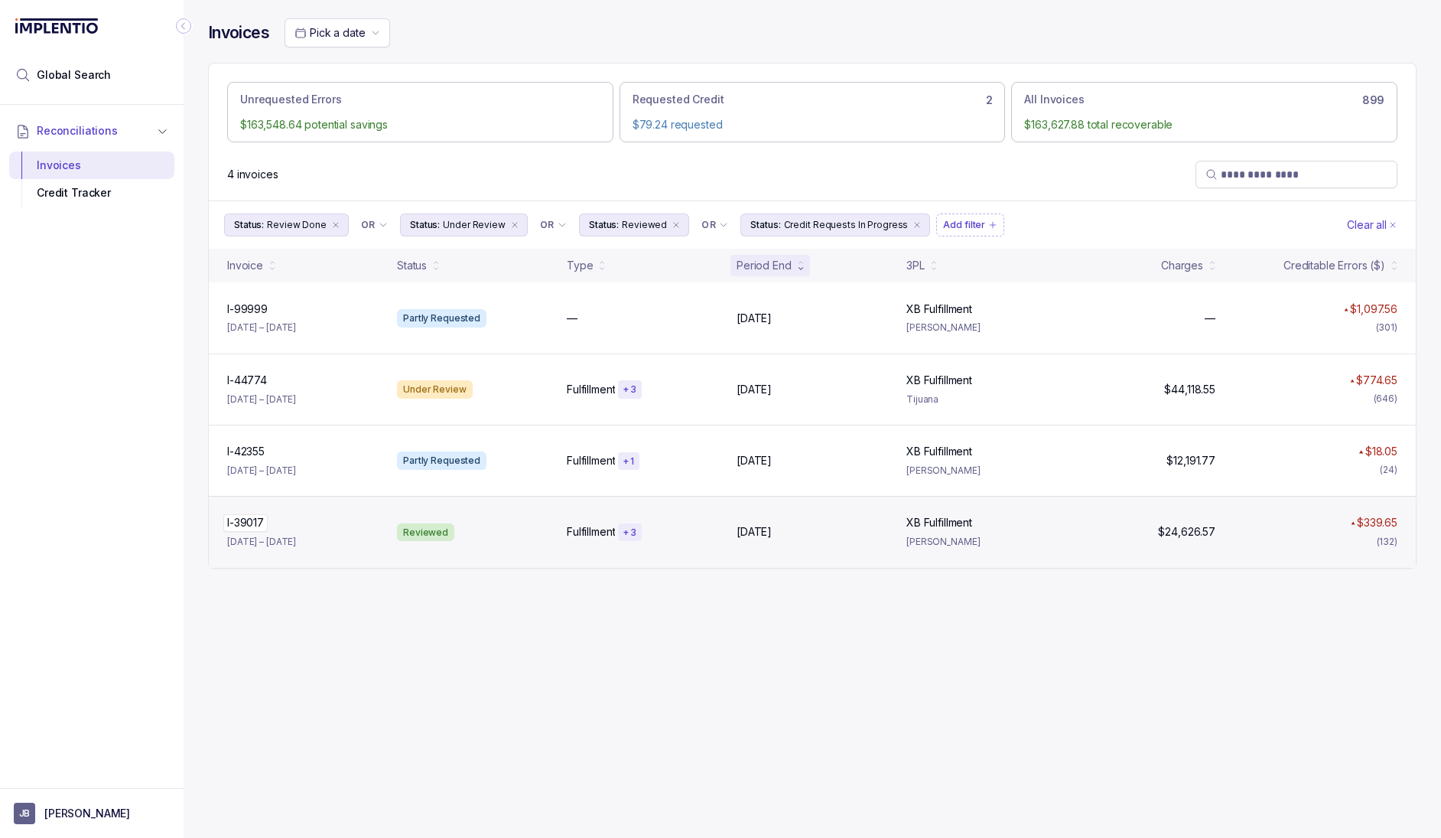
click at [372, 525] on div "I-39017 I-39017" at bounding box center [302, 522] width 151 height 15
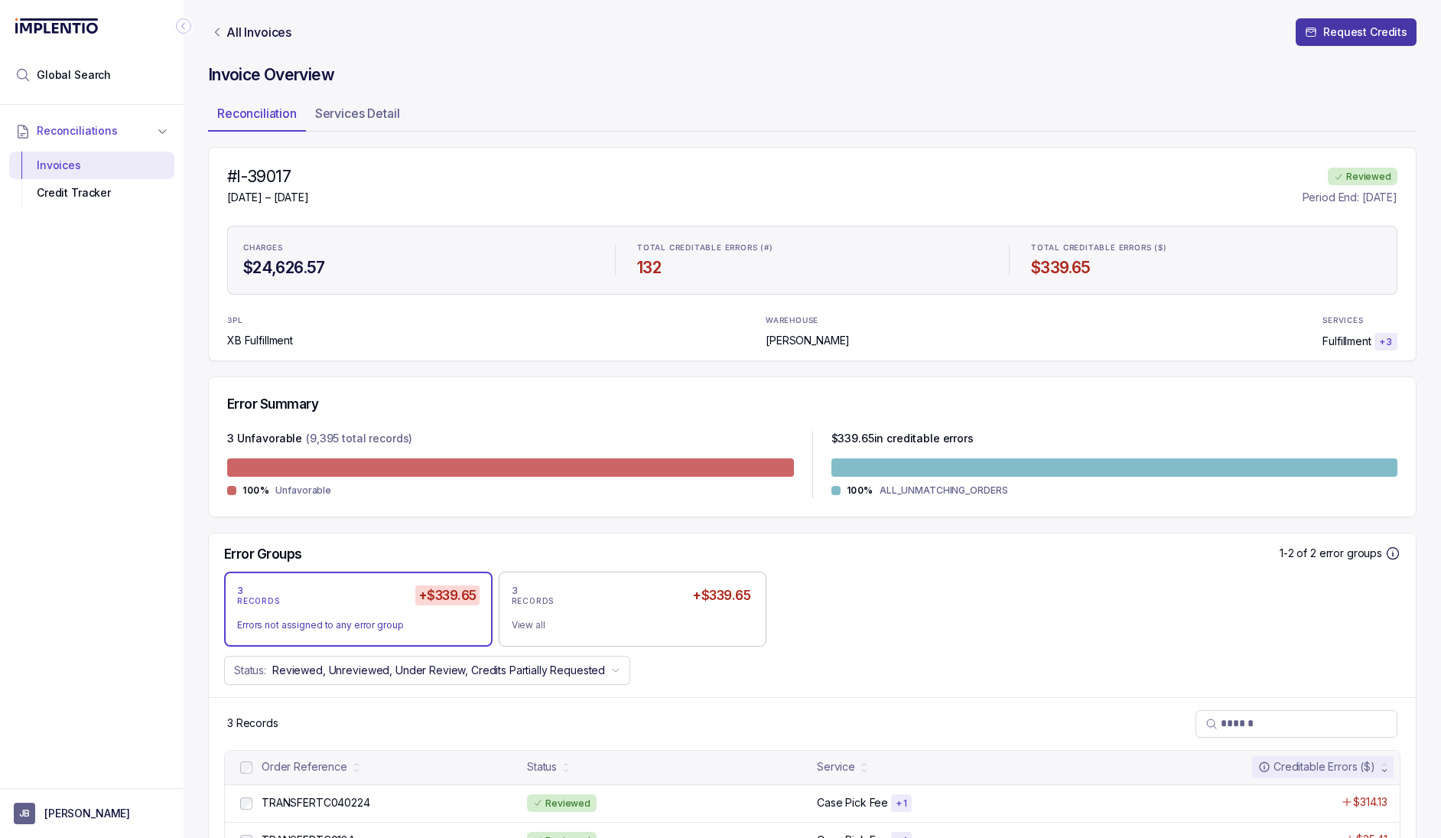
click at [1178, 36] on p "Request Credits" at bounding box center [1365, 31] width 84 height 15
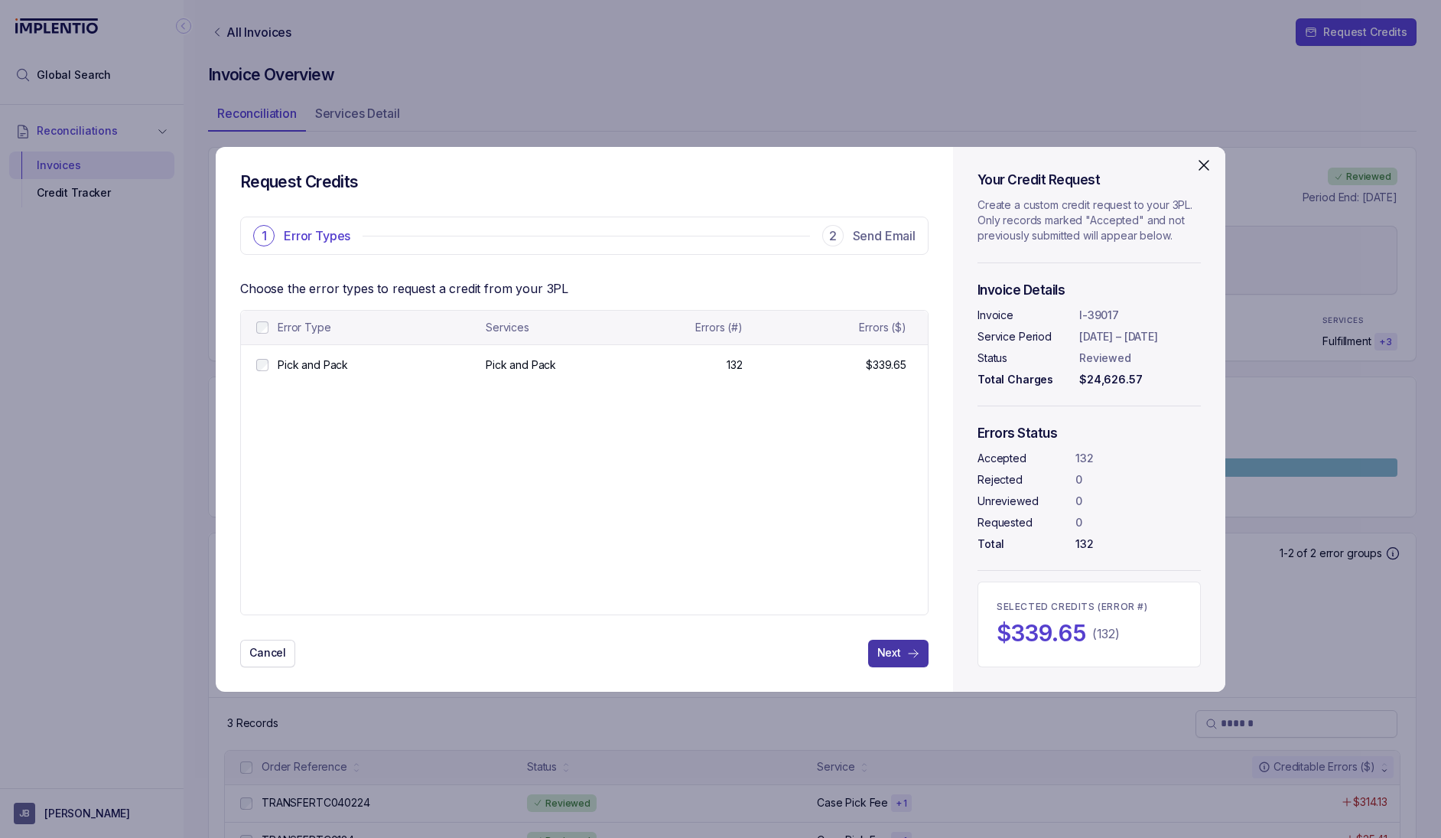
click at [900, 660] on p "Next" at bounding box center [889, 652] width 24 height 15
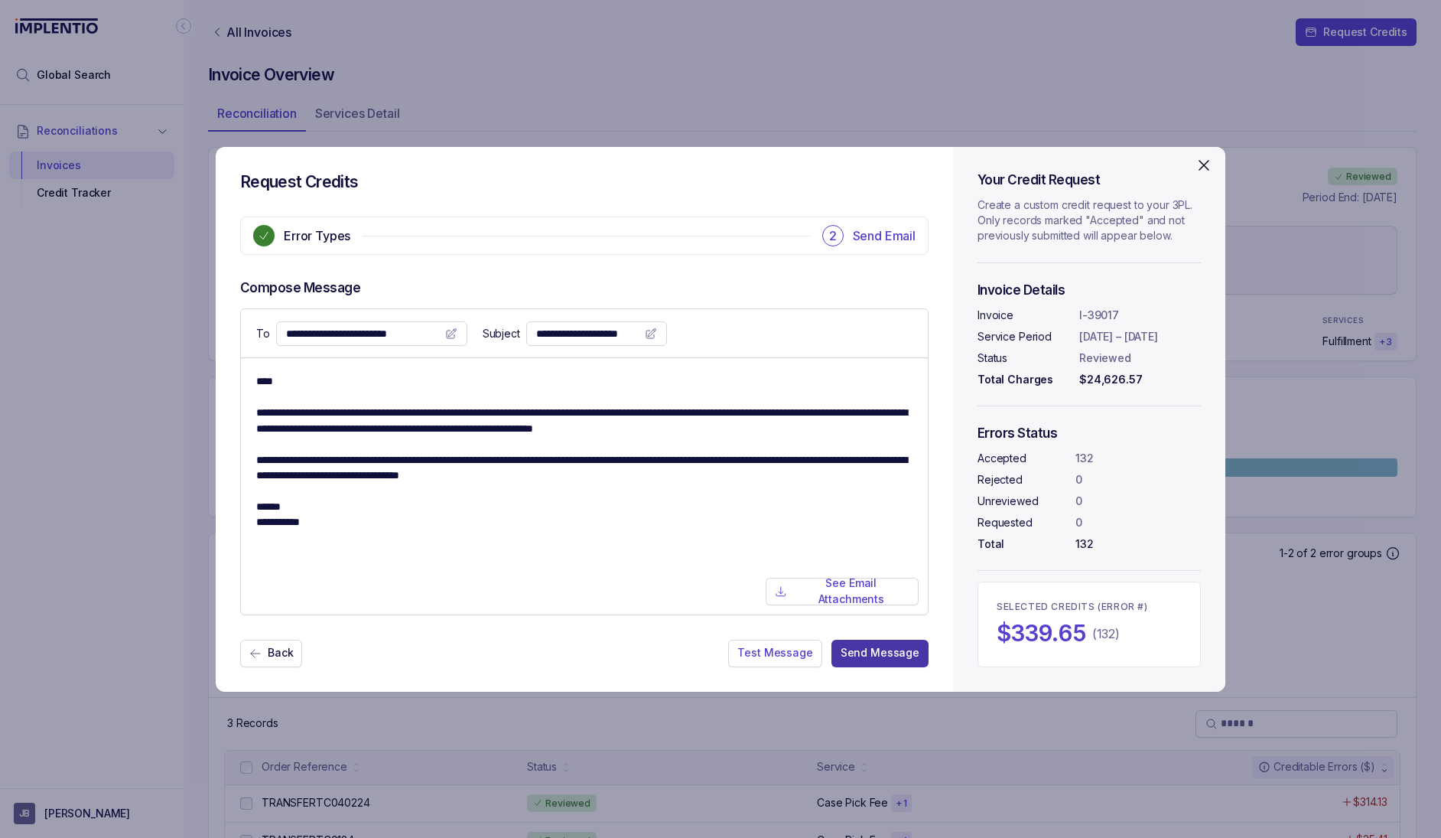
click at [889, 649] on p "Send Message" at bounding box center [880, 652] width 79 height 15
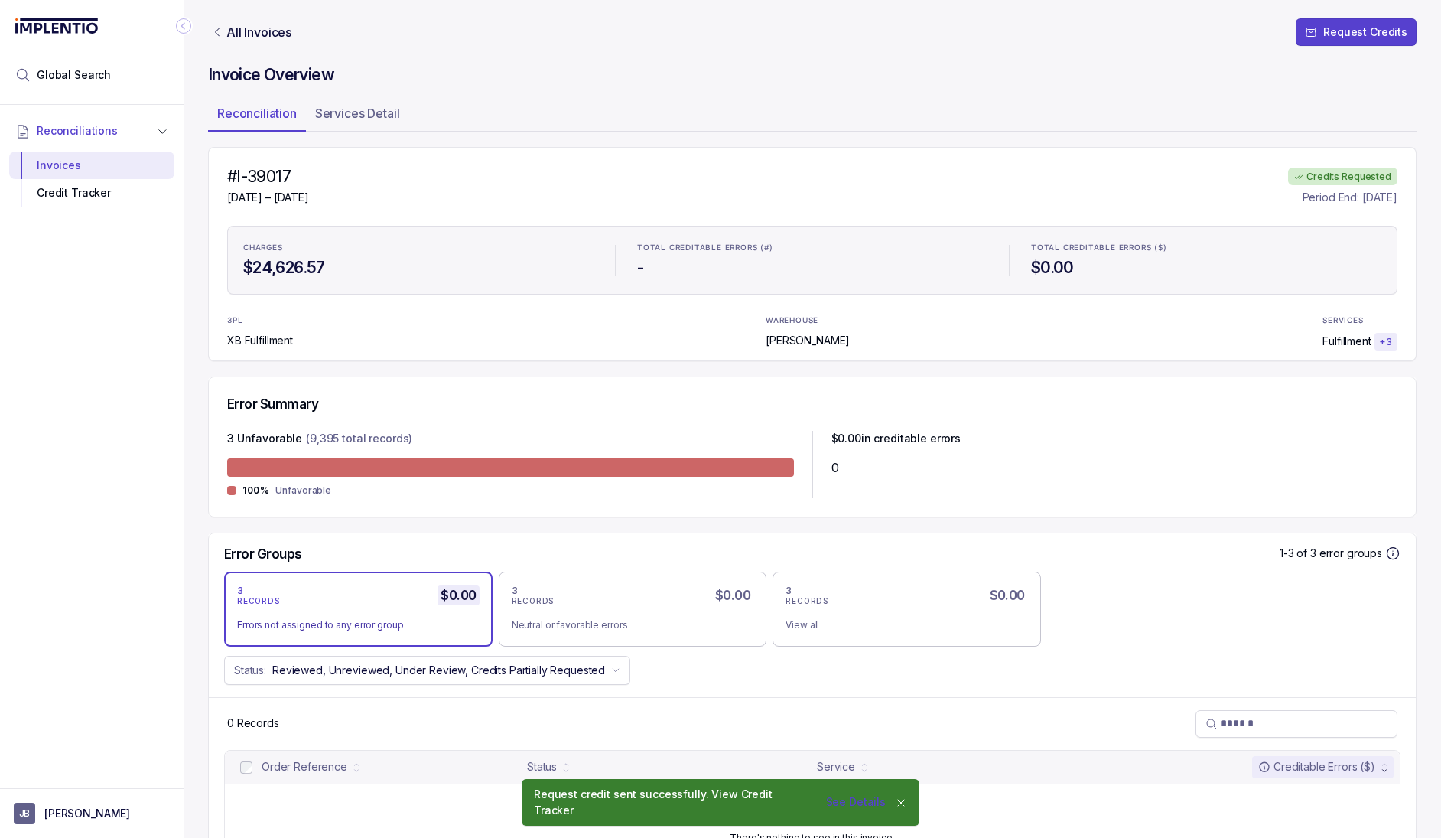
click at [836, 809] on p "See Details" at bounding box center [856, 802] width 60 height 15
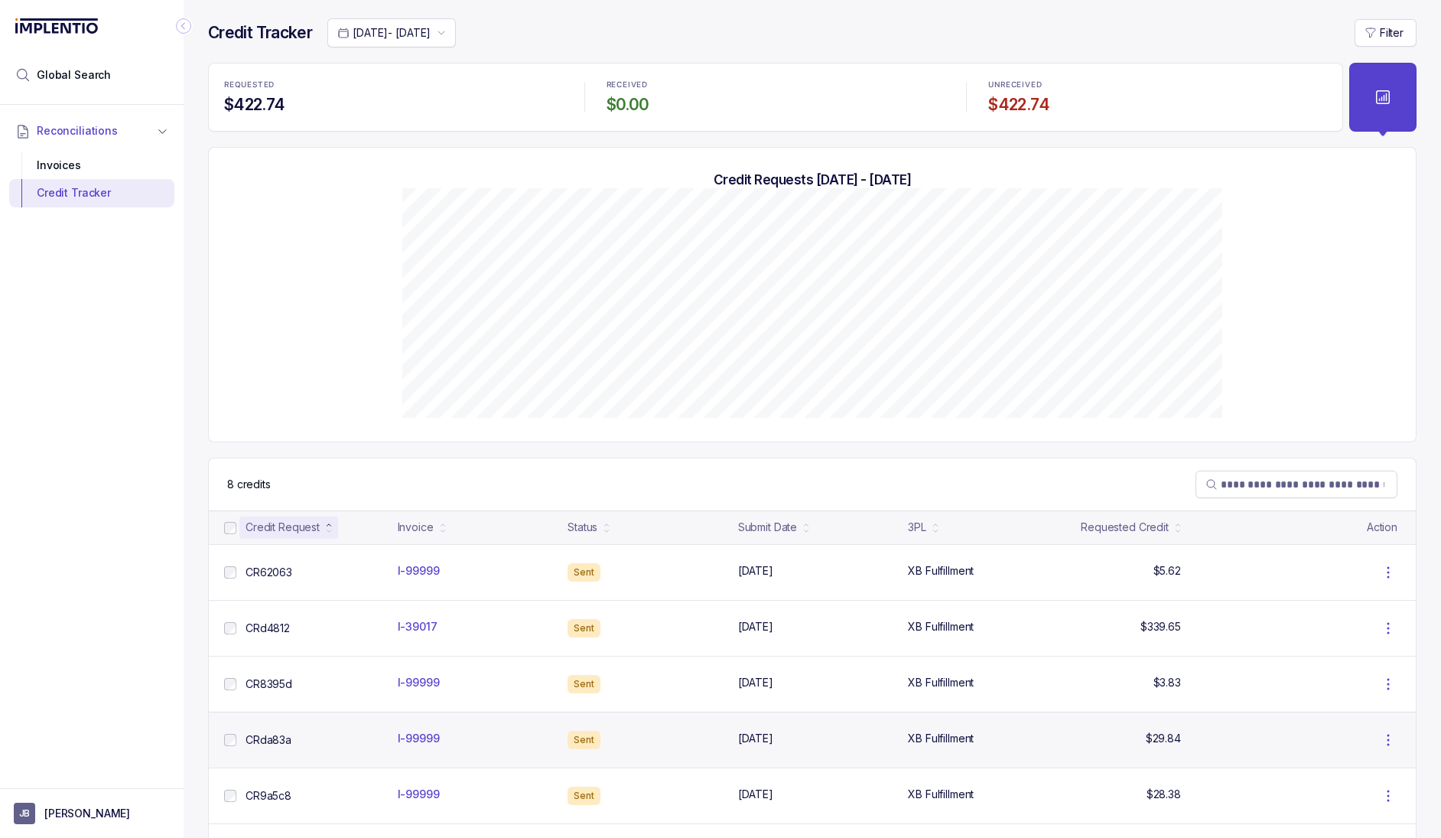
scroll to position [172, 0]
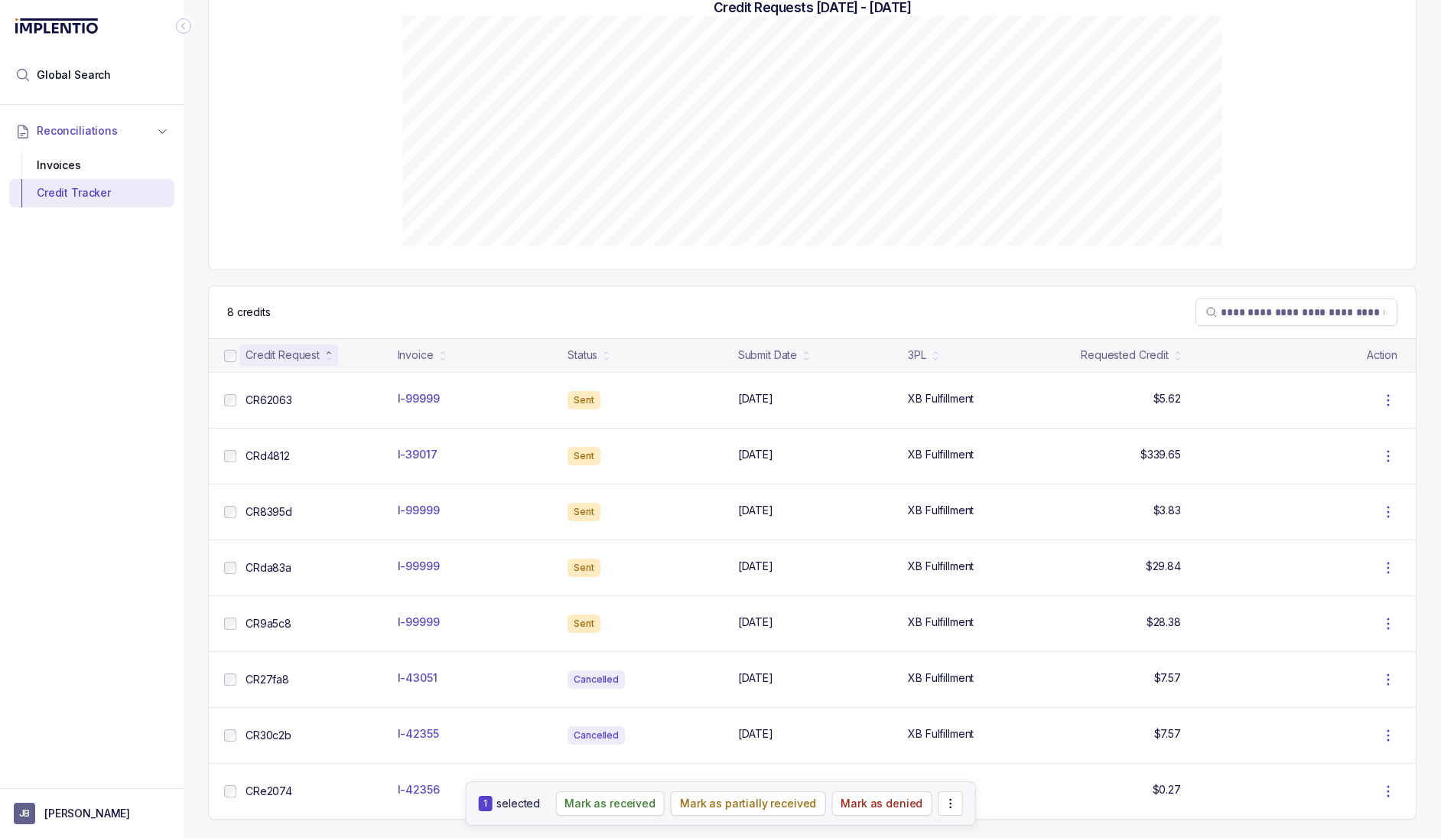
click at [943, 807] on icon "Action List Items" at bounding box center [950, 803] width 15 height 15
click at [904, 773] on p "Mark as cancelled" at bounding box center [898, 768] width 91 height 15
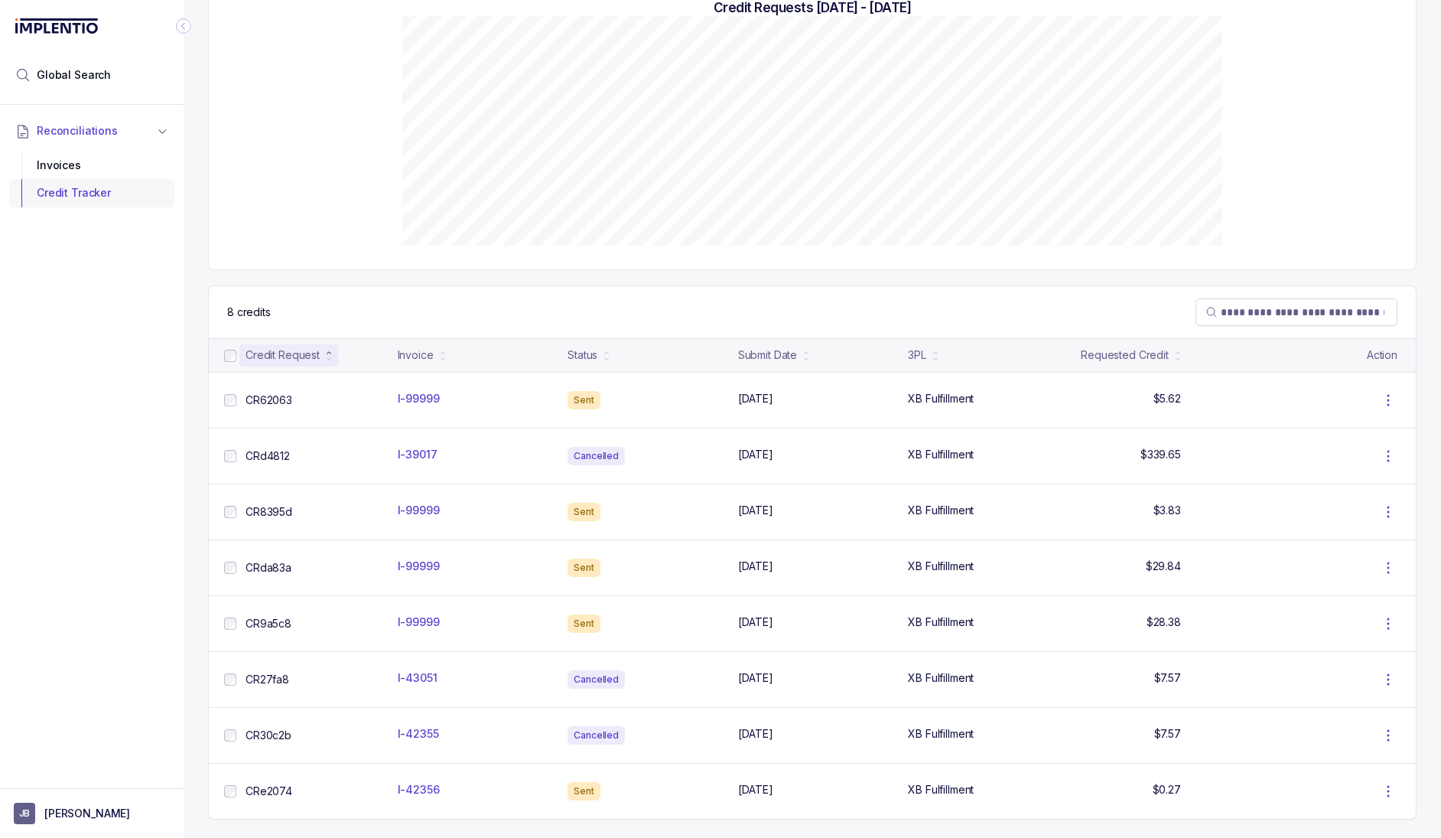
click at [73, 180] on div "Credit Tracker" at bounding box center [91, 193] width 141 height 28
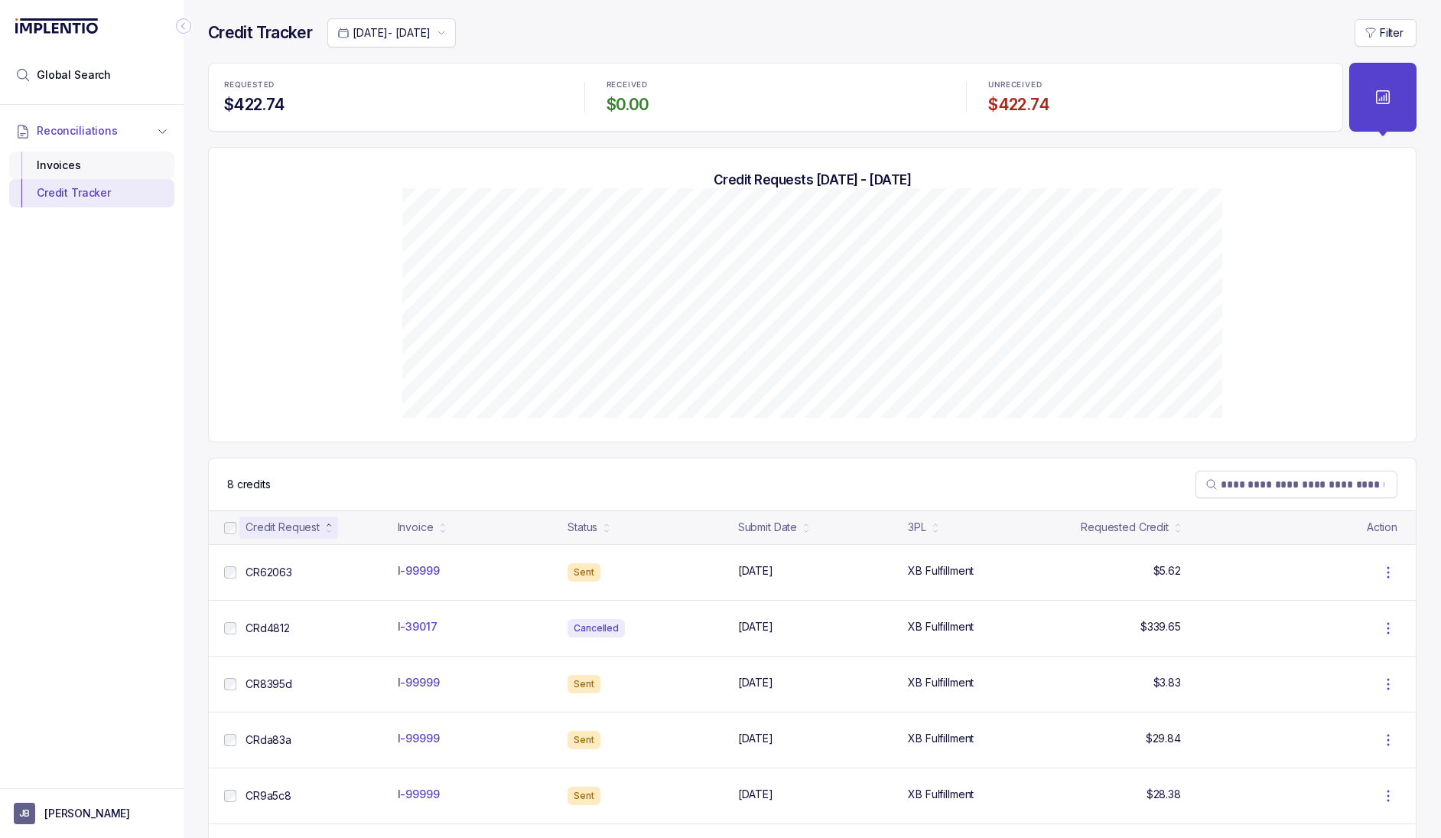
click at [67, 171] on div "Invoices" at bounding box center [91, 165] width 141 height 28
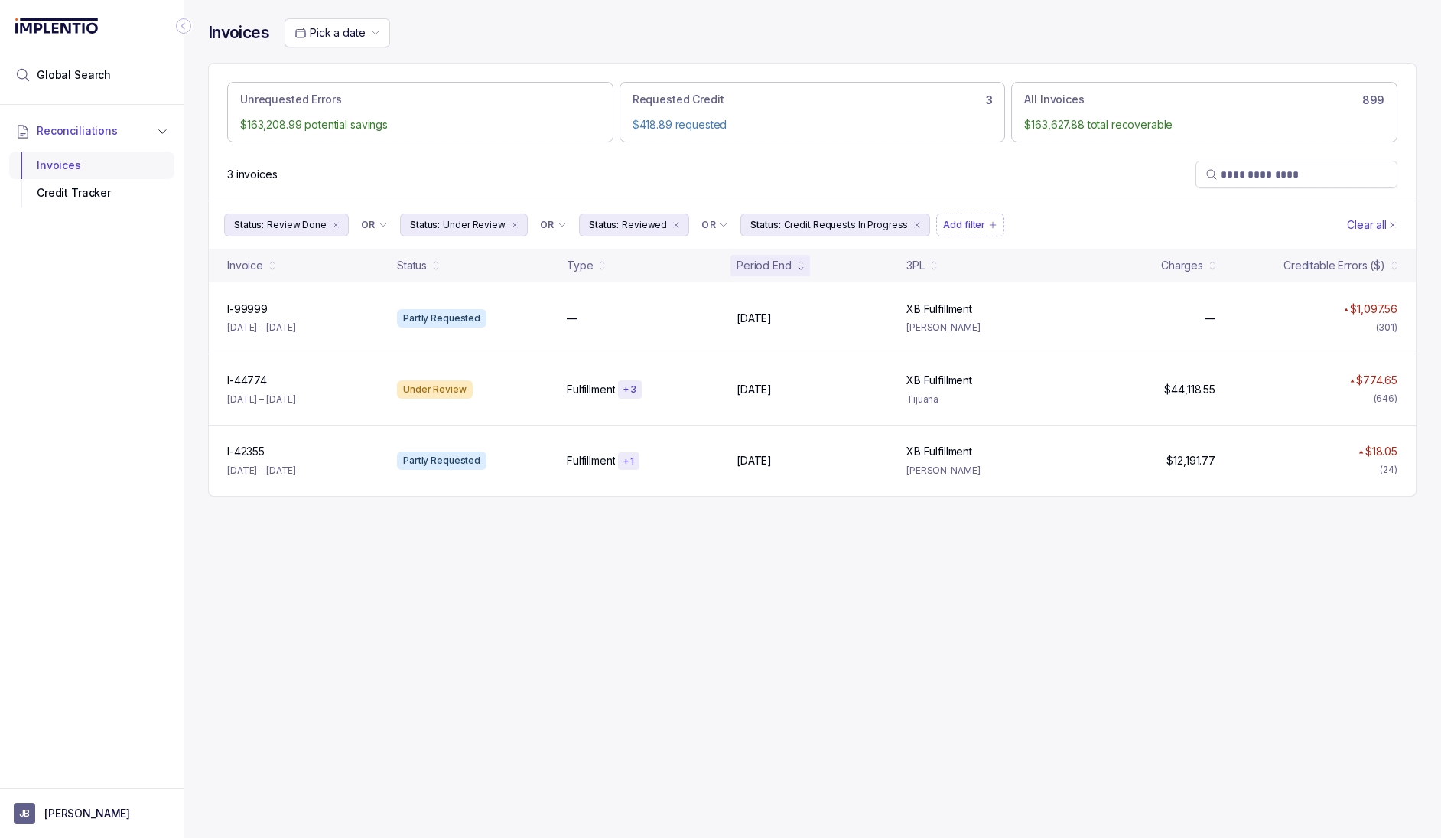
click at [50, 171] on div "Invoices" at bounding box center [91, 165] width 141 height 28
click at [54, 169] on div "Invoices" at bounding box center [91, 165] width 141 height 28
click at [52, 163] on div "Invoices" at bounding box center [91, 165] width 141 height 28
